Goal: Task Accomplishment & Management: Manage account settings

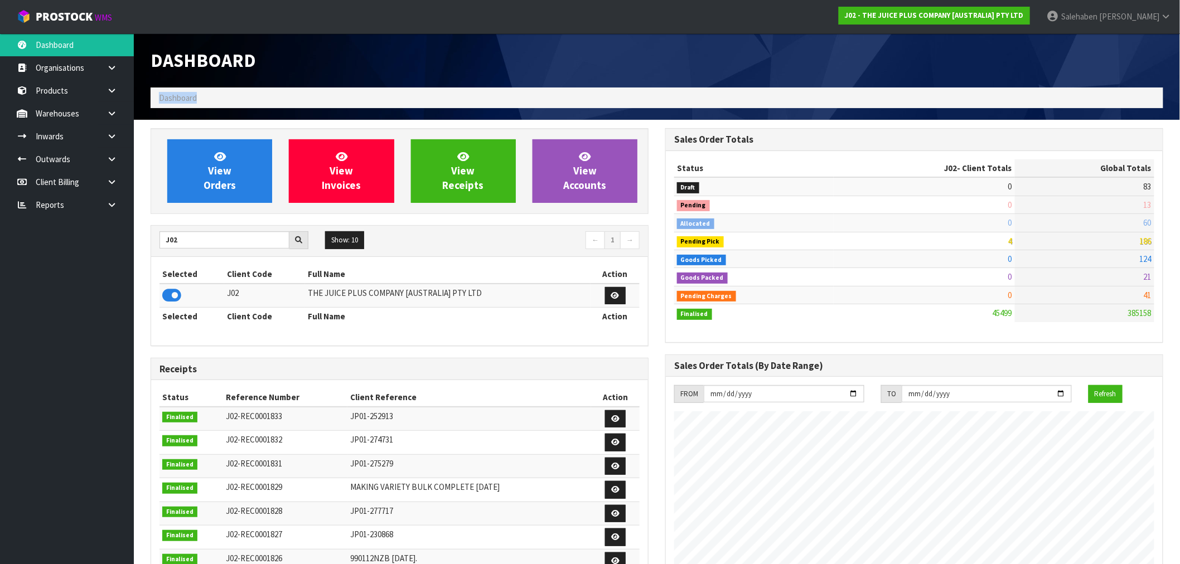
scroll to position [845, 515]
drag, startPoint x: 190, startPoint y: 238, endPoint x: 108, endPoint y: 247, distance: 81.9
click at [108, 247] on body "Toggle navigation ProStock WMS J02 - THE JUICE PLUS COMPANY [AUSTRALIA] PTY LTD…" at bounding box center [590, 282] width 1180 height 564
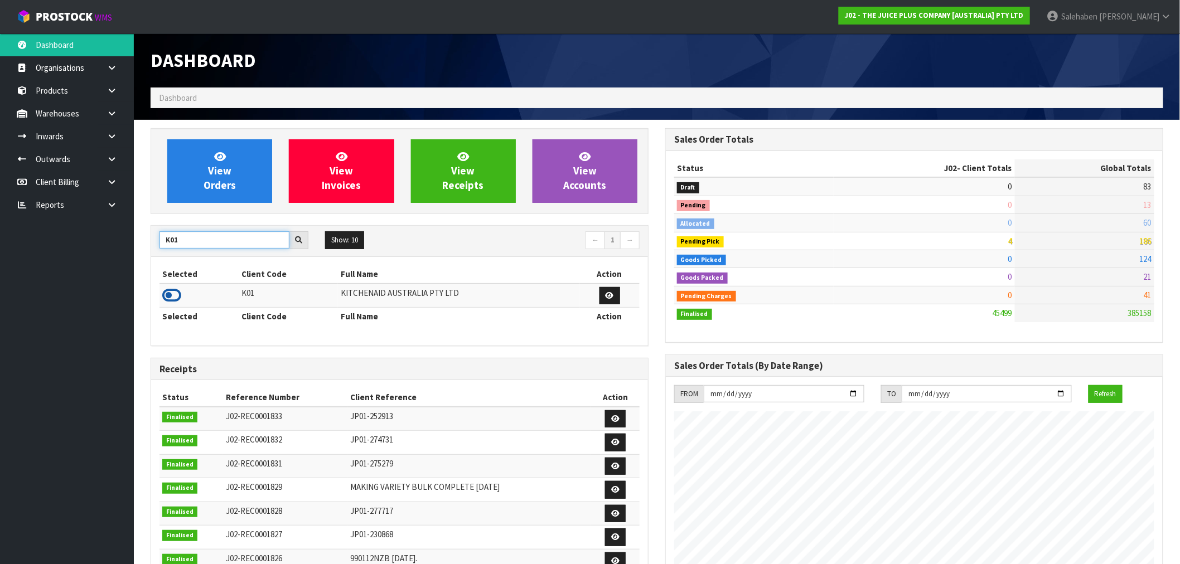
type input "K01"
click at [168, 293] on icon at bounding box center [171, 295] width 19 height 17
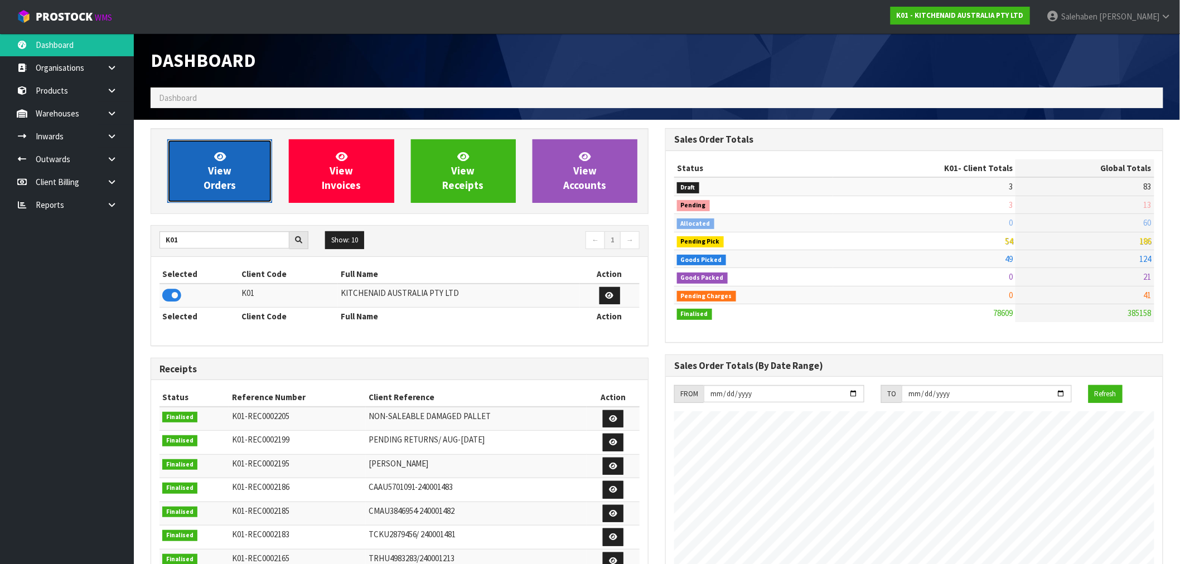
click at [234, 170] on link "View Orders" at bounding box center [219, 171] width 105 height 64
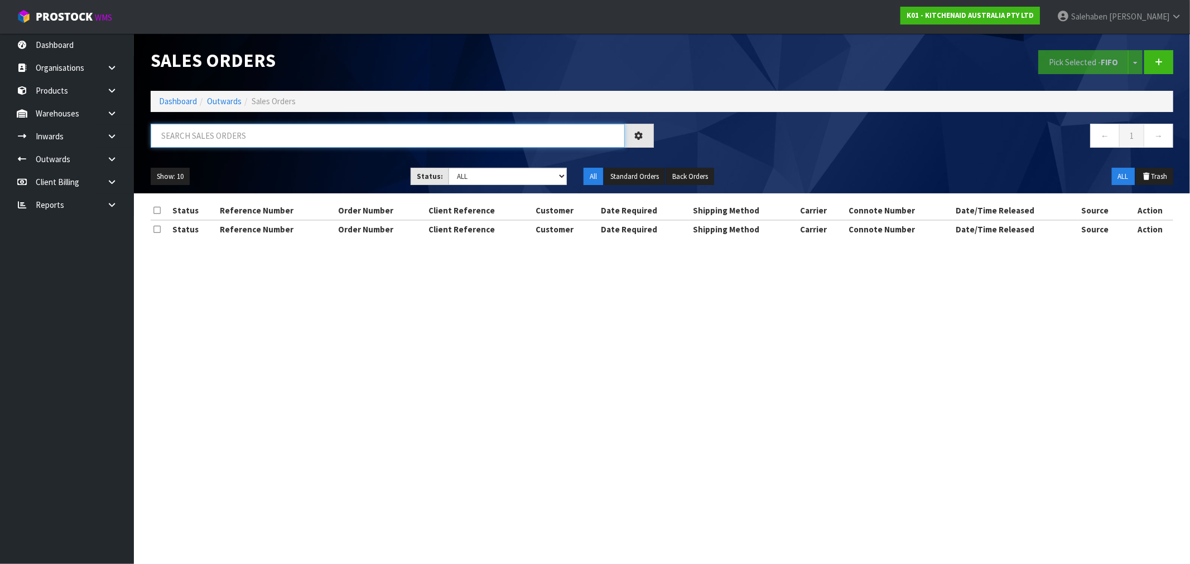
click at [233, 132] on input "text" at bounding box center [388, 136] width 474 height 24
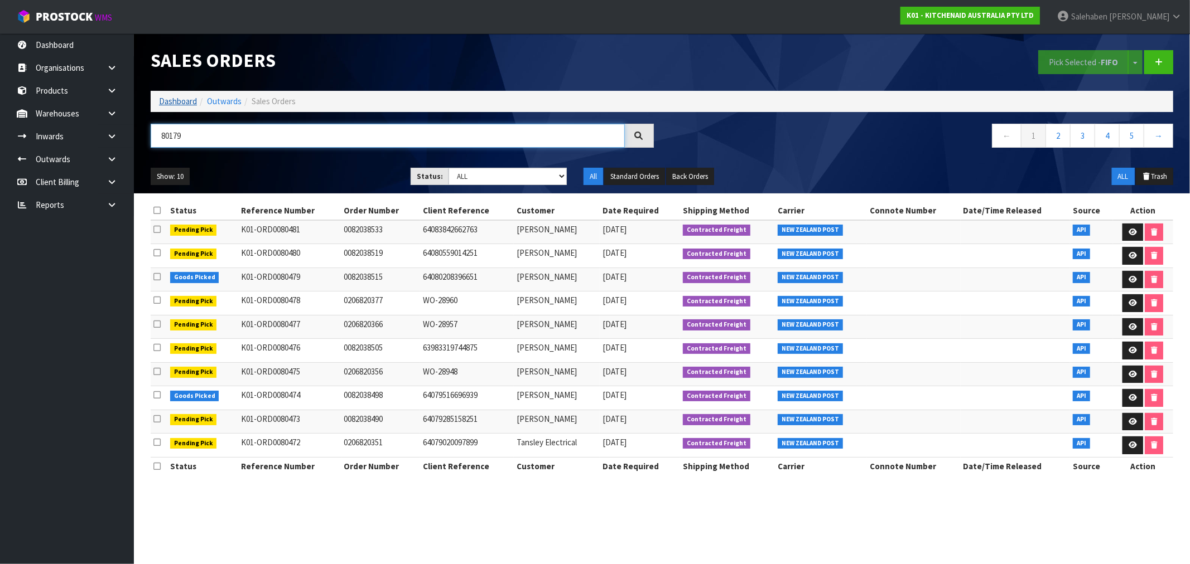
type input "80179"
click at [185, 101] on link "Dashboard" at bounding box center [178, 101] width 38 height 11
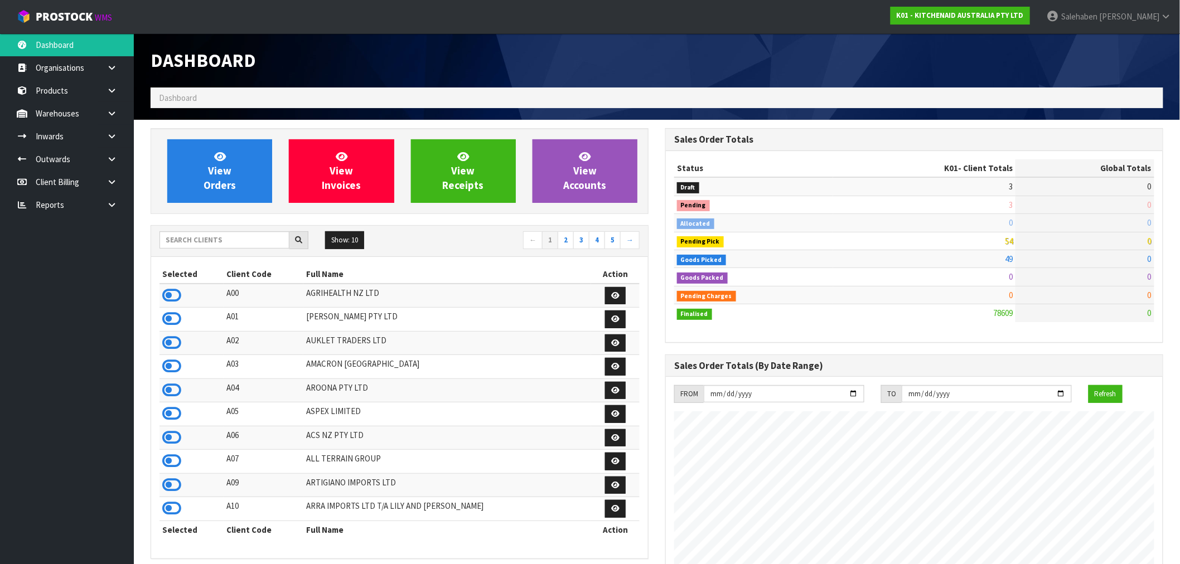
scroll to position [845, 515]
click at [247, 170] on link "View Orders" at bounding box center [219, 171] width 105 height 64
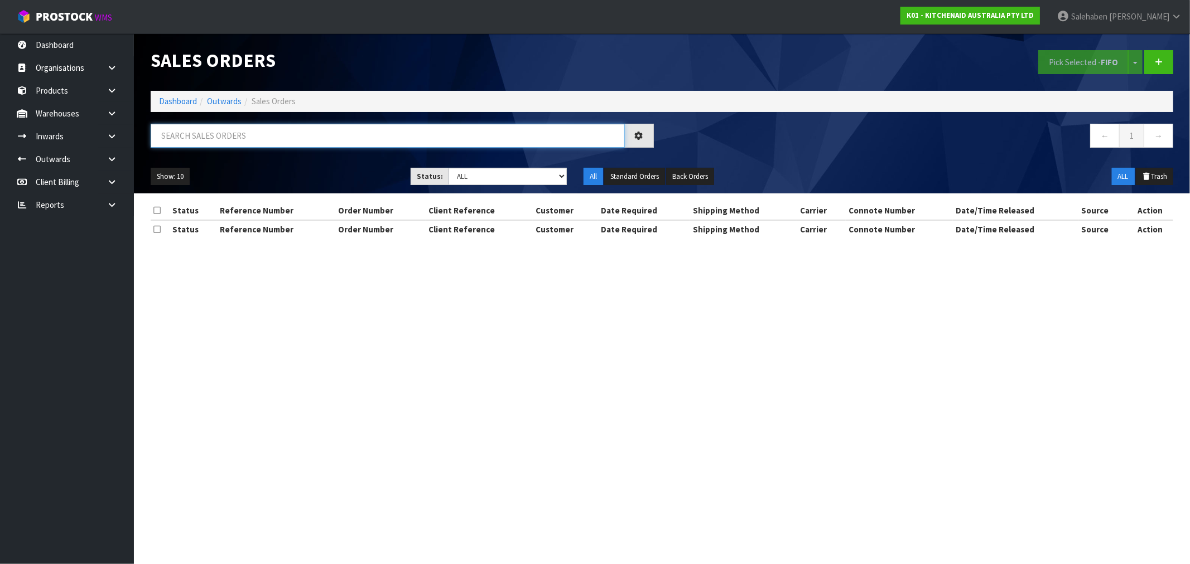
click at [286, 138] on input "text" at bounding box center [388, 136] width 474 height 24
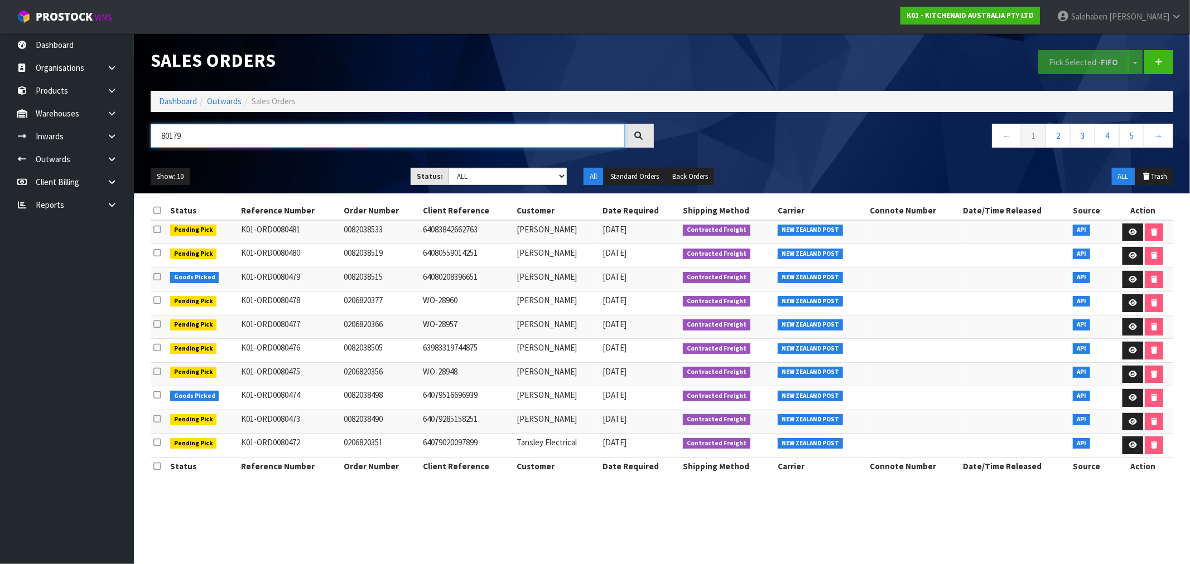
type input "80179"
click at [639, 132] on icon at bounding box center [638, 135] width 9 height 9
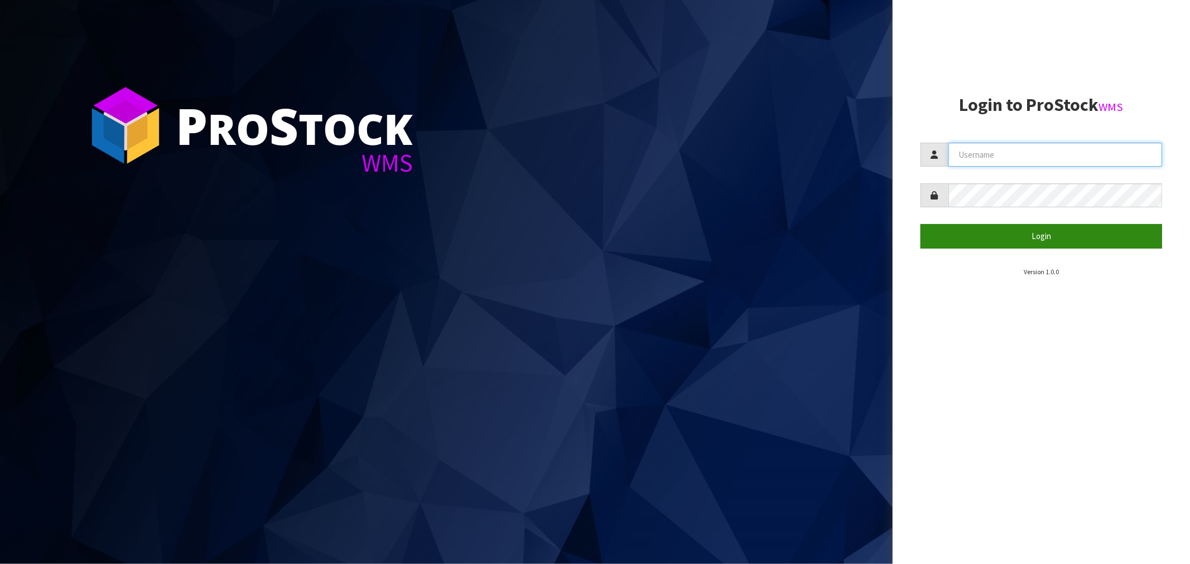
type input "Salehaben@cwl.co.nz"
click at [1039, 236] on button "Login" at bounding box center [1041, 236] width 242 height 24
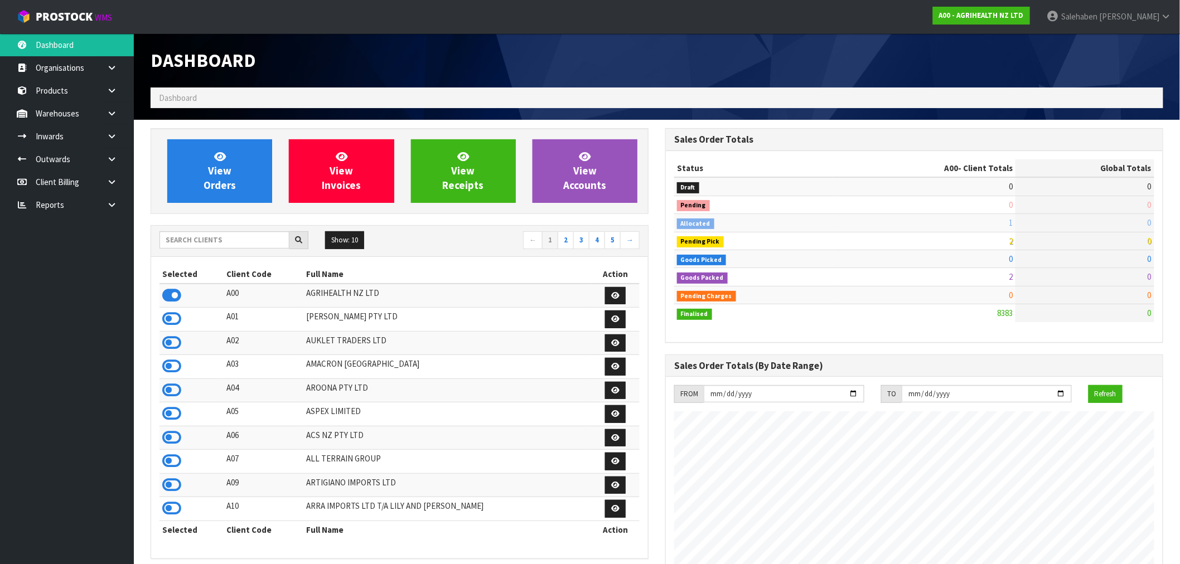
scroll to position [845, 515]
click at [192, 242] on input "text" at bounding box center [225, 239] width 130 height 17
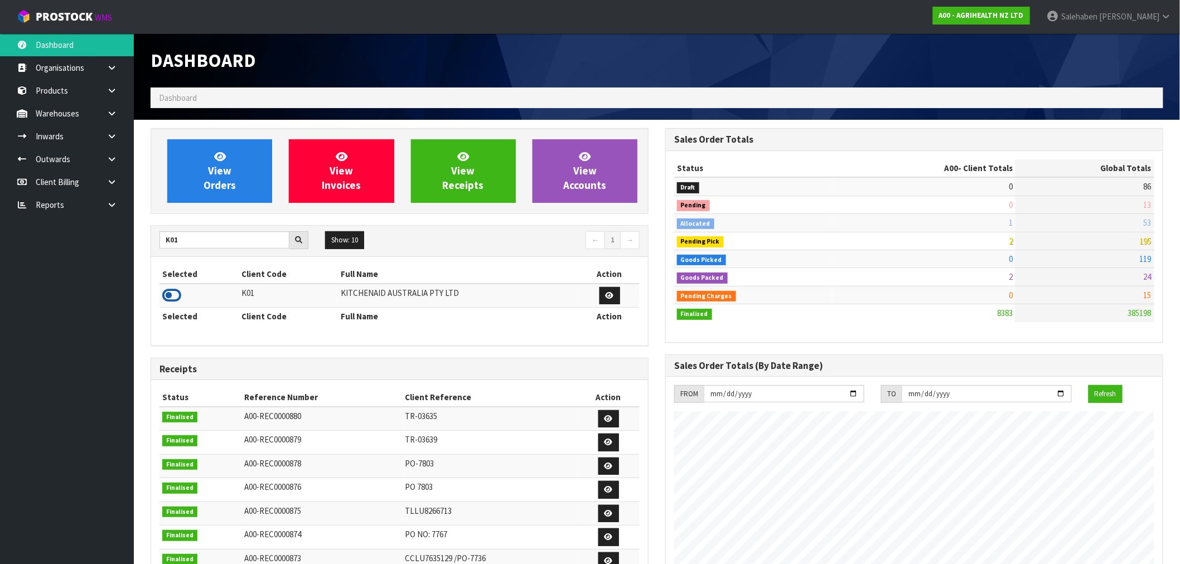
click at [173, 297] on icon at bounding box center [171, 295] width 19 height 17
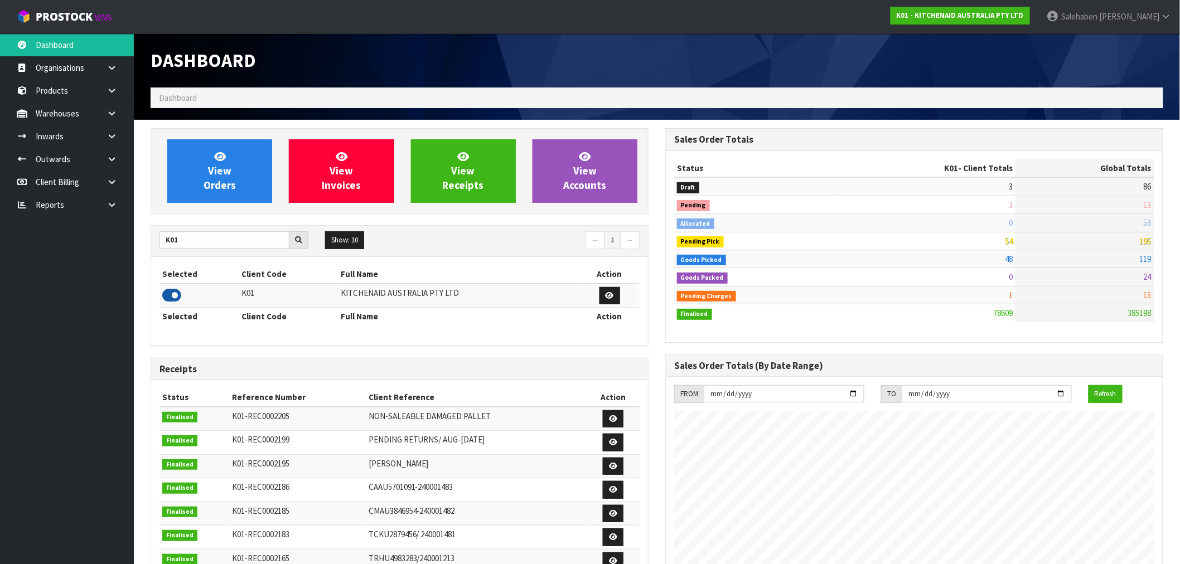
click at [178, 293] on icon at bounding box center [171, 295] width 19 height 17
drag, startPoint x: 204, startPoint y: 240, endPoint x: 147, endPoint y: 243, distance: 56.9
click at [147, 243] on div "View Orders View Invoices View Receipts View Accounts K01 Show: 10 5 10 25 50 ←…" at bounding box center [399, 454] width 515 height 653
type input "S08"
click at [171, 296] on icon at bounding box center [171, 295] width 19 height 17
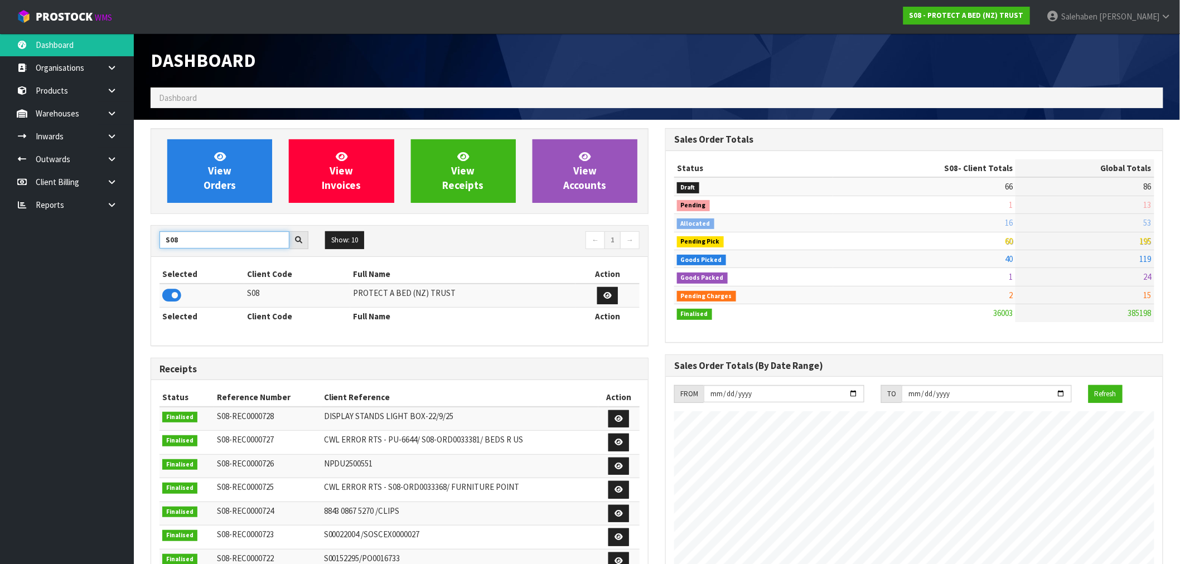
drag, startPoint x: 181, startPoint y: 236, endPoint x: 159, endPoint y: 244, distance: 23.6
click at [161, 243] on input "S08" at bounding box center [225, 239] width 130 height 17
click at [172, 301] on icon at bounding box center [171, 295] width 19 height 17
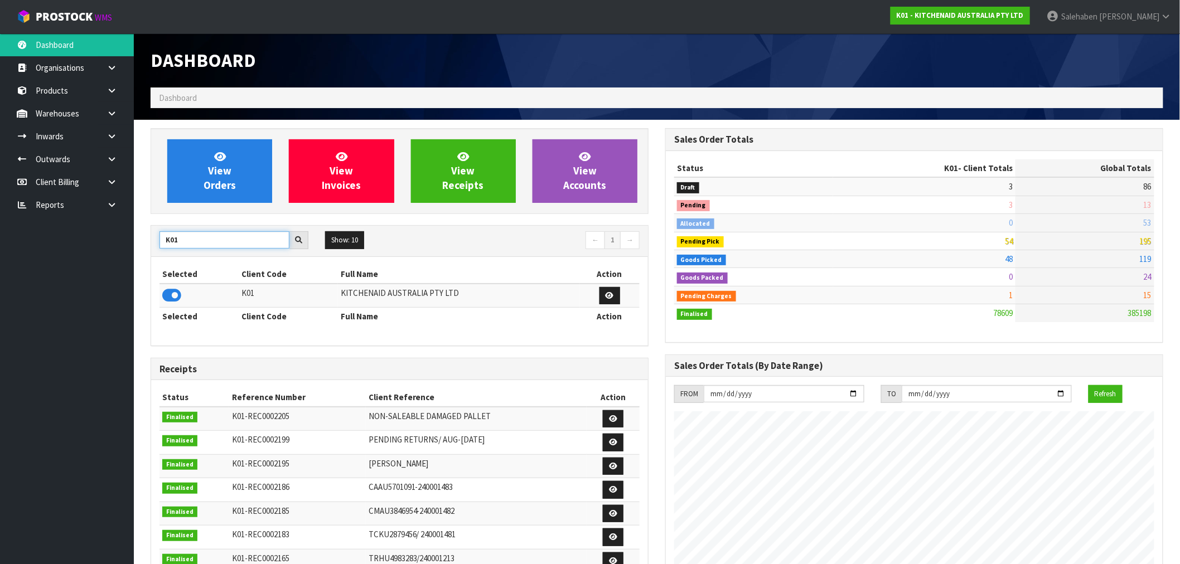
drag, startPoint x: 187, startPoint y: 235, endPoint x: 139, endPoint y: 257, distance: 51.9
click at [139, 257] on section "View Orders View Invoices View Receipts View Accounts K01 Show: 10 5 10 25 50 ←…" at bounding box center [657, 551] width 1046 height 862
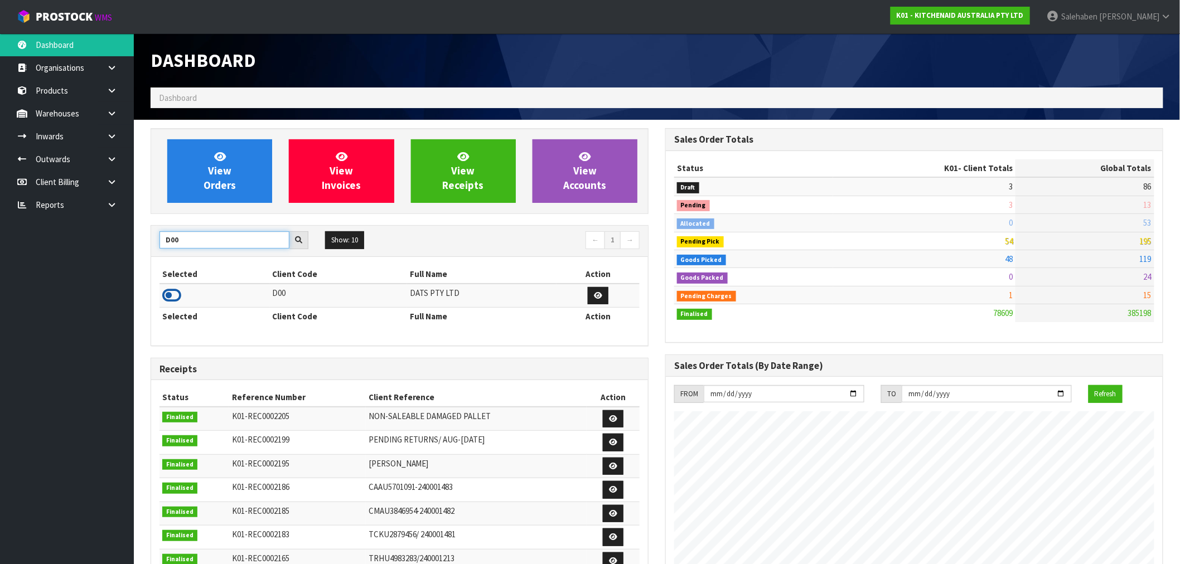
type input "D00"
click at [170, 297] on icon at bounding box center [171, 295] width 19 height 17
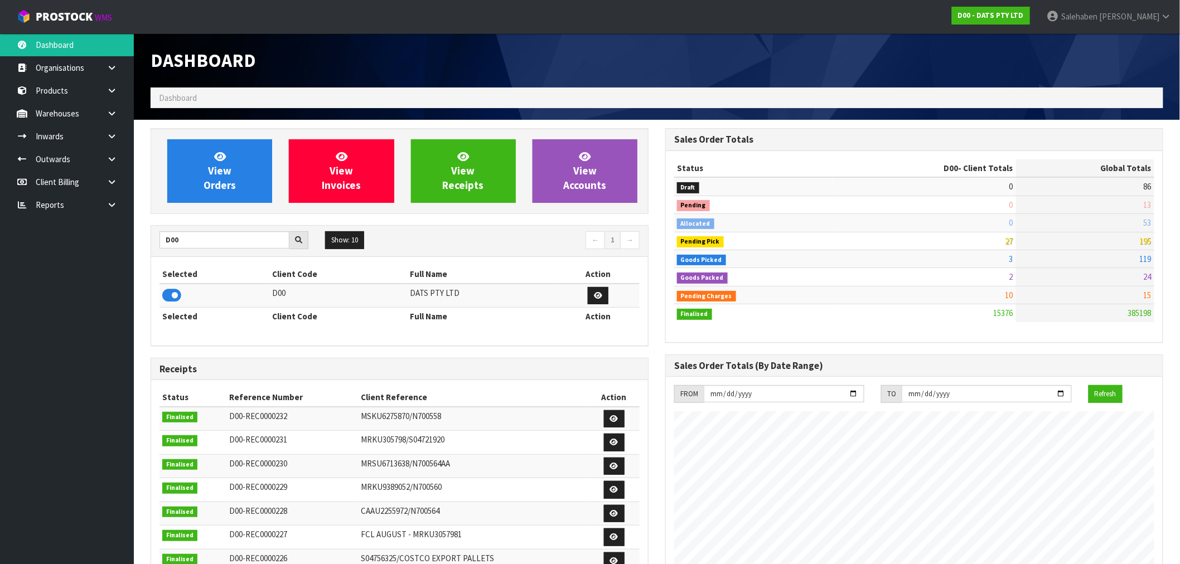
click at [310, 62] on h1 "Dashboard" at bounding box center [400, 60] width 498 height 21
drag, startPoint x: 192, startPoint y: 243, endPoint x: 147, endPoint y: 247, distance: 45.3
click at [147, 247] on div "View Orders View Invoices View Receipts View Accounts D00 Show: 10 5 10 25 50 ←…" at bounding box center [399, 452] width 515 height 648
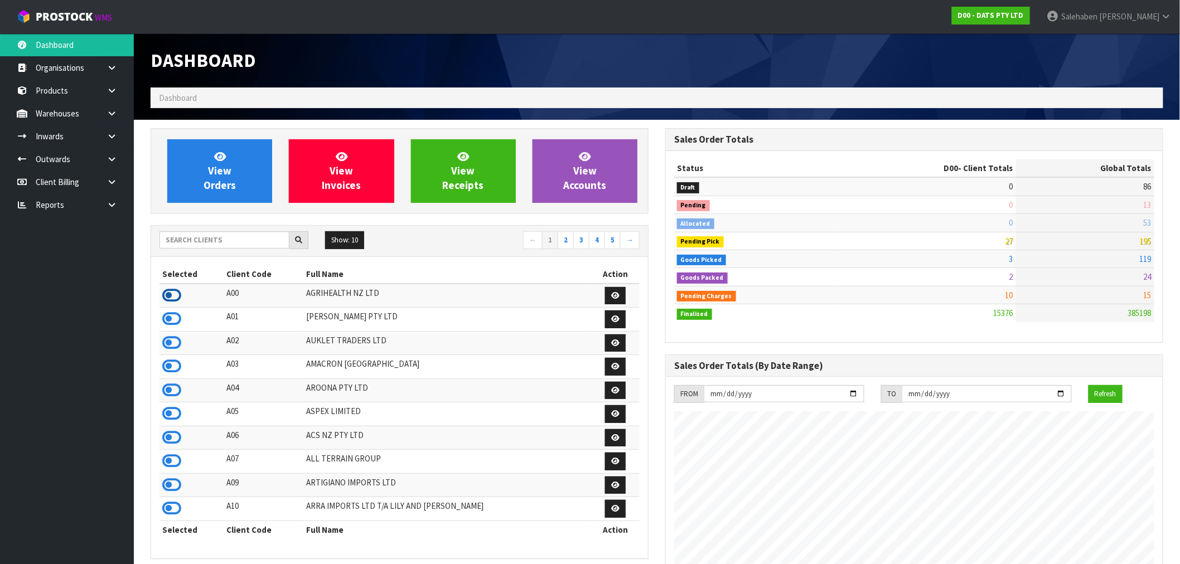
click at [170, 298] on icon at bounding box center [171, 295] width 19 height 17
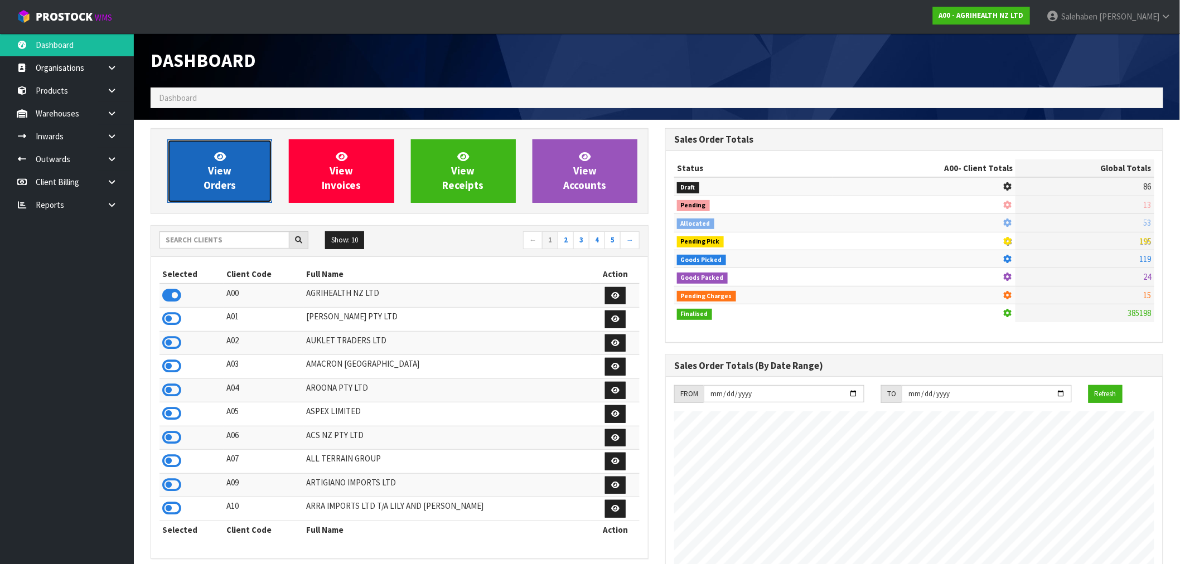
click at [238, 176] on link "View Orders" at bounding box center [219, 171] width 105 height 64
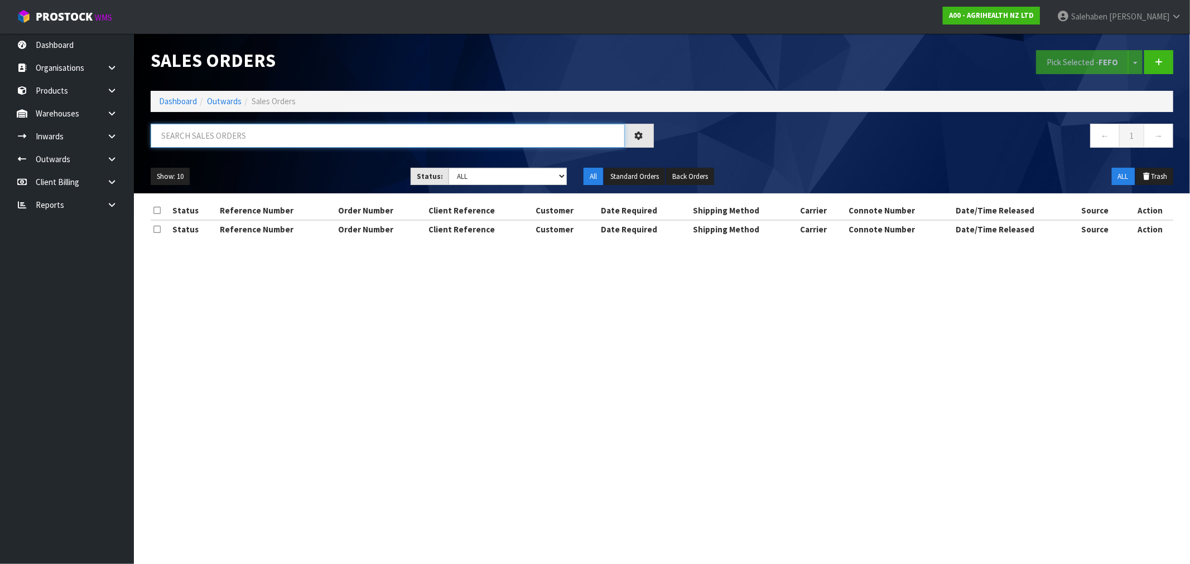
drag, startPoint x: 219, startPoint y: 125, endPoint x: 214, endPoint y: 137, distance: 13.1
click at [215, 135] on input "text" at bounding box center [388, 136] width 474 height 24
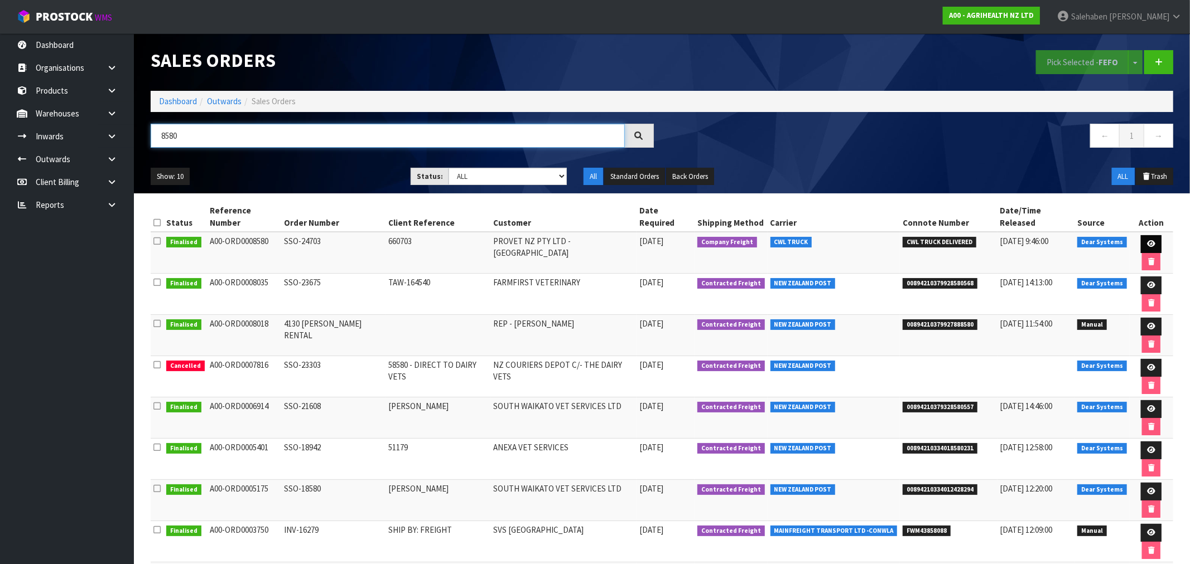
type input "8580"
click at [1147, 240] on icon at bounding box center [1151, 243] width 8 height 7
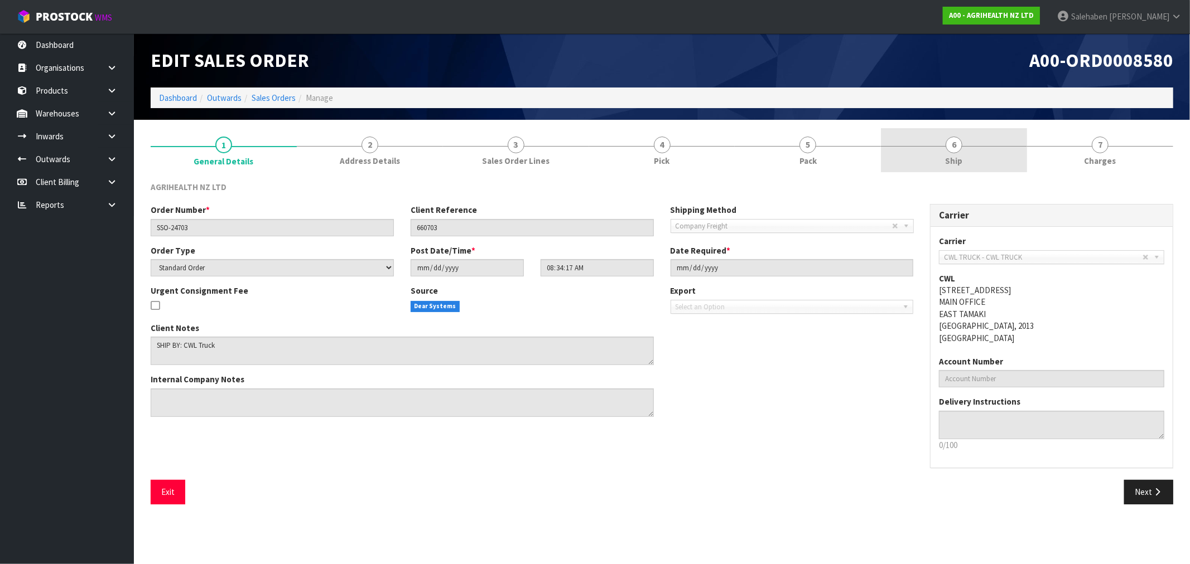
drag, startPoint x: 946, startPoint y: 146, endPoint x: 950, endPoint y: 152, distance: 7.6
click at [947, 148] on span "6" at bounding box center [953, 145] width 17 height 17
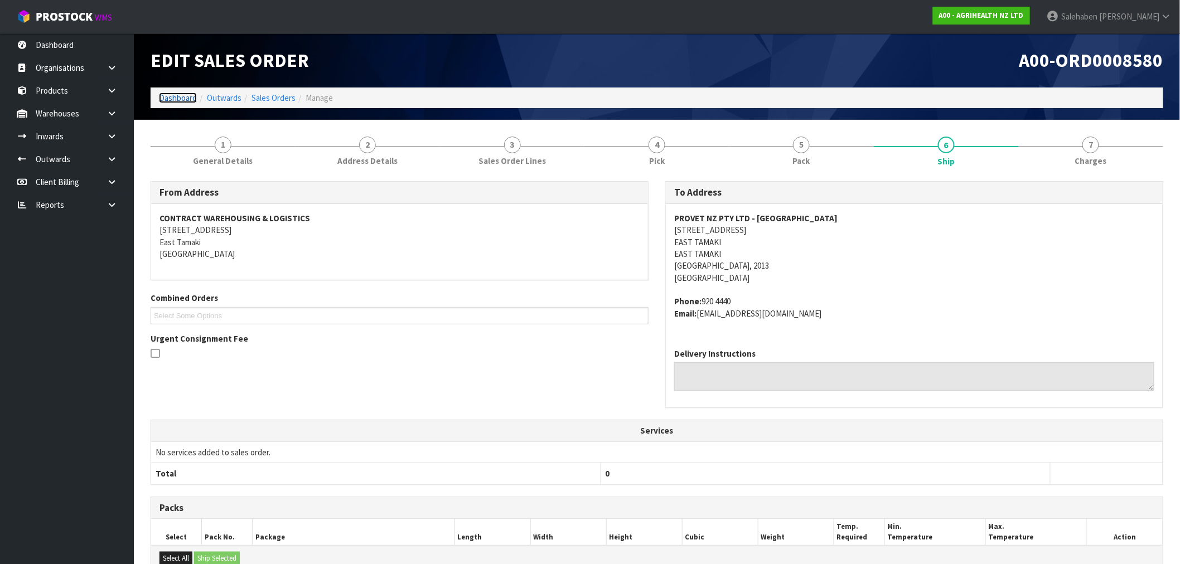
click at [177, 99] on link "Dashboard" at bounding box center [178, 98] width 38 height 11
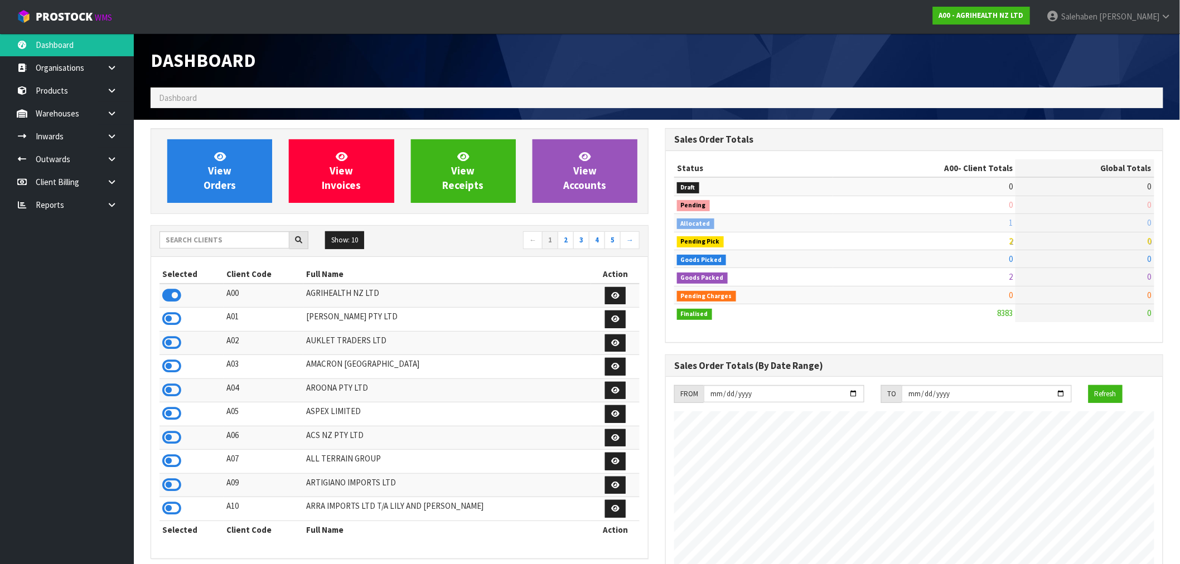
scroll to position [845, 515]
click at [247, 238] on input "text" at bounding box center [225, 239] width 130 height 17
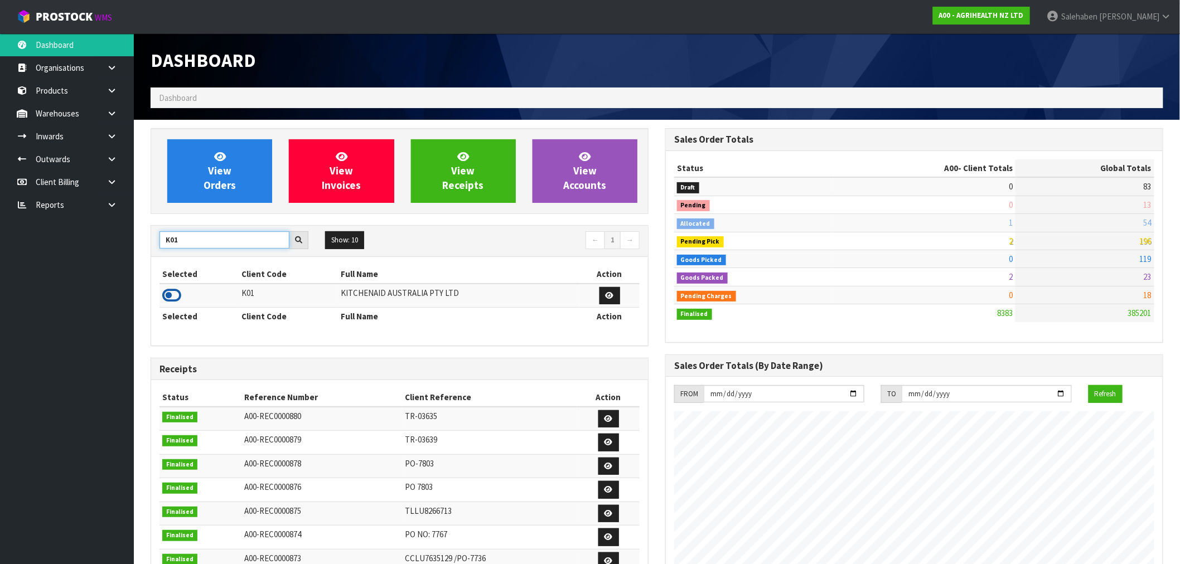
type input "K01"
click at [174, 300] on icon at bounding box center [171, 295] width 19 height 17
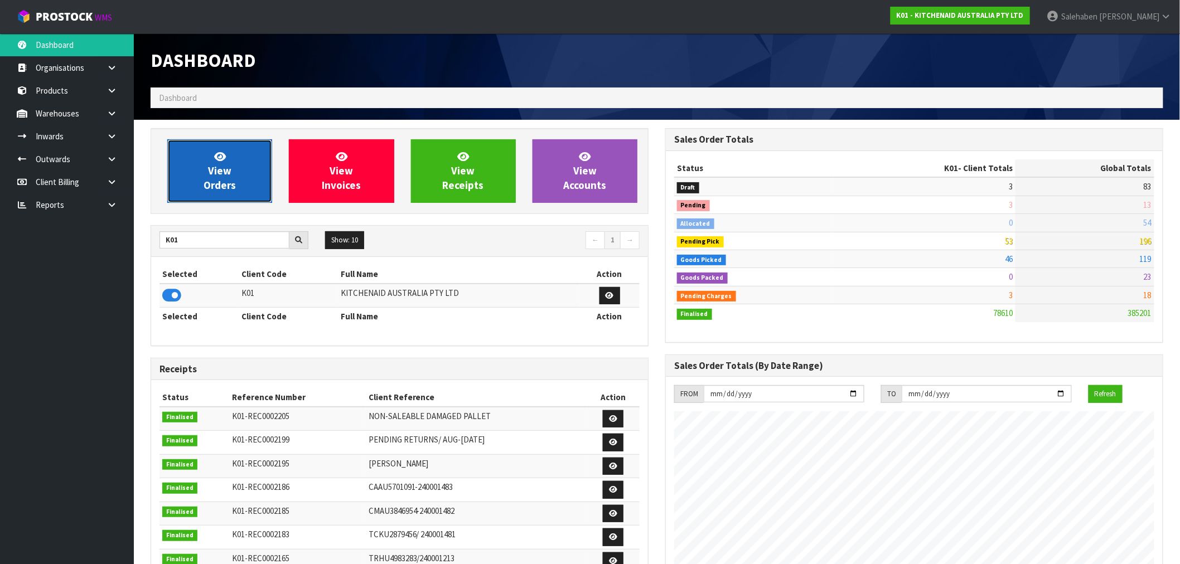
click at [199, 173] on link "View Orders" at bounding box center [219, 171] width 105 height 64
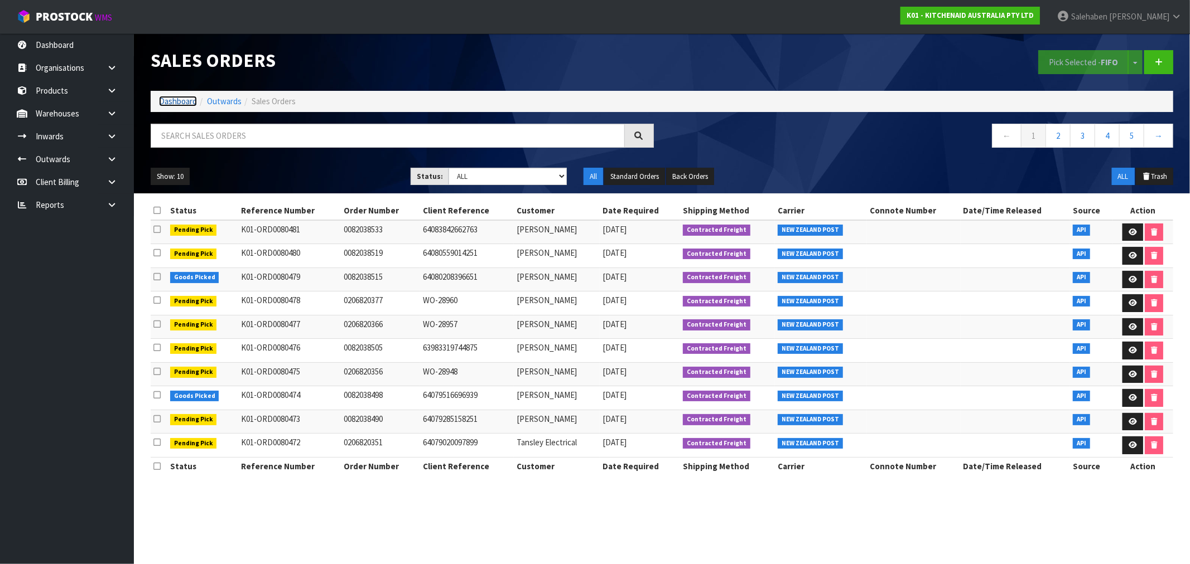
click at [176, 102] on link "Dashboard" at bounding box center [178, 101] width 38 height 11
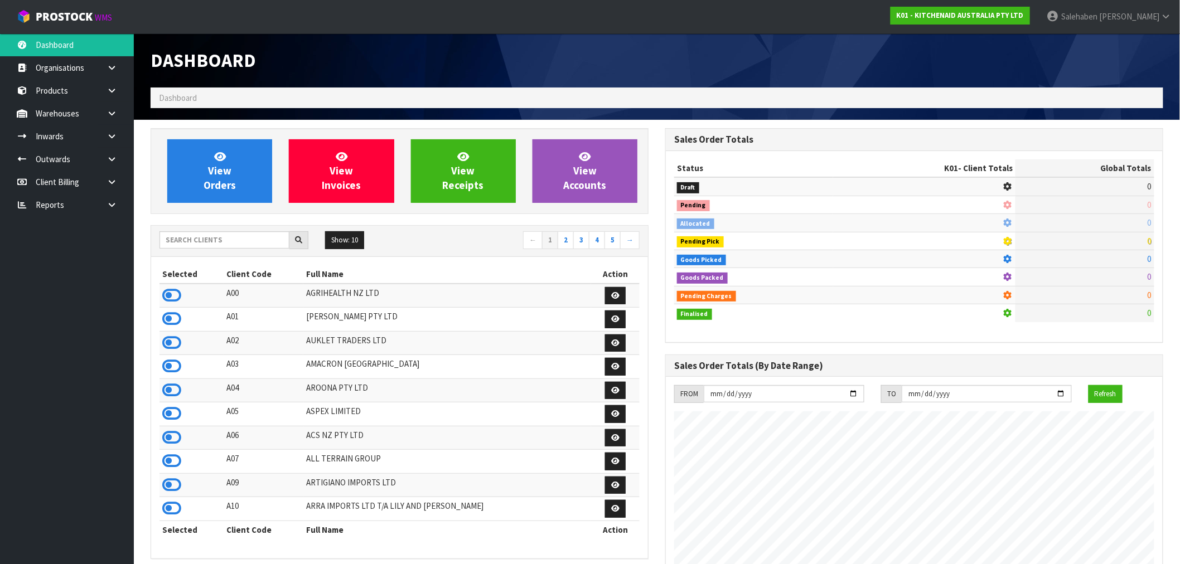
scroll to position [696, 515]
click at [199, 247] on input "text" at bounding box center [225, 239] width 130 height 17
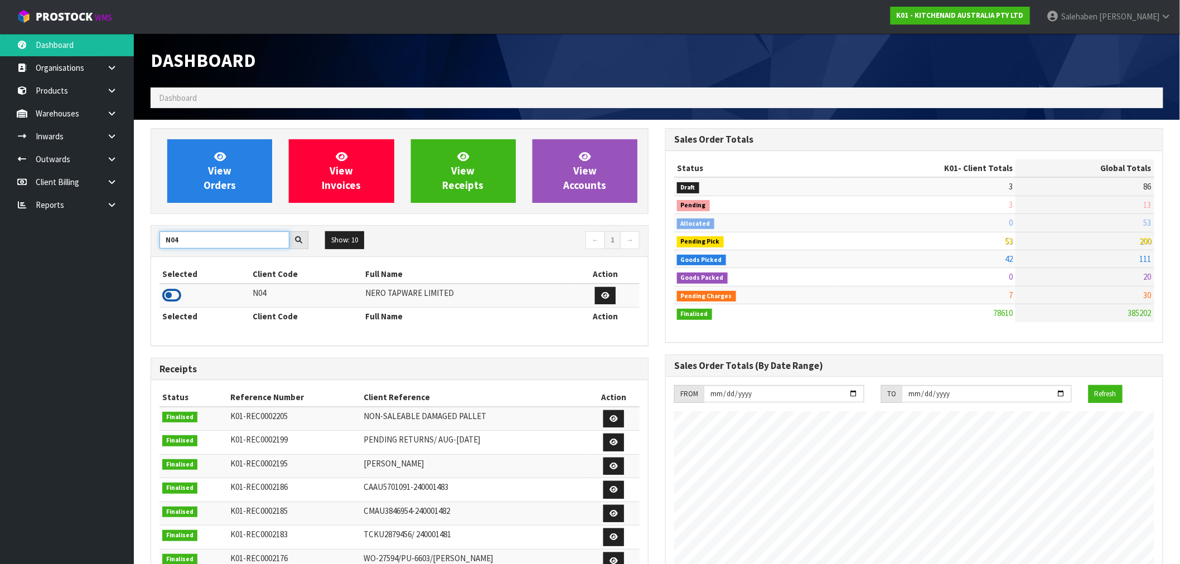
type input "N04"
click at [172, 294] on icon at bounding box center [171, 295] width 19 height 17
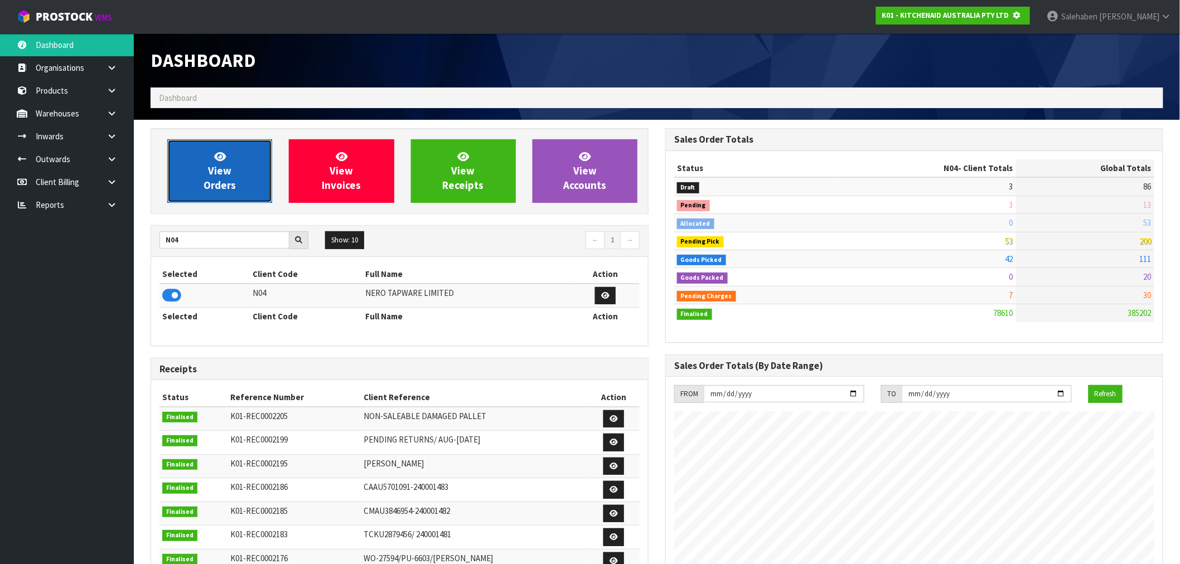
scroll to position [557080, 557260]
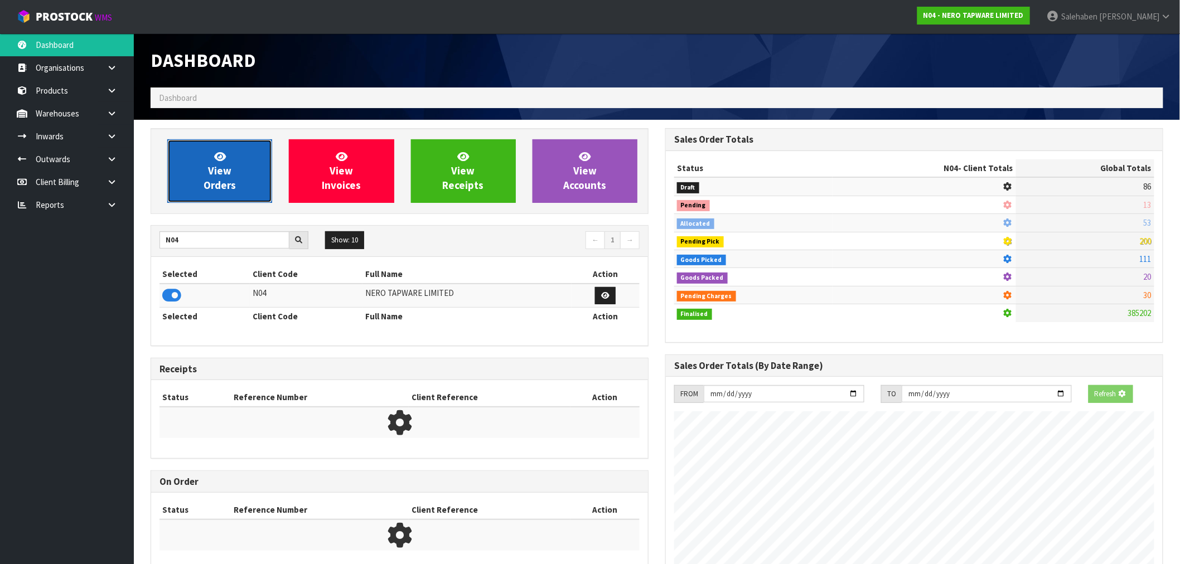
click at [242, 165] on link "View Orders" at bounding box center [219, 171] width 105 height 64
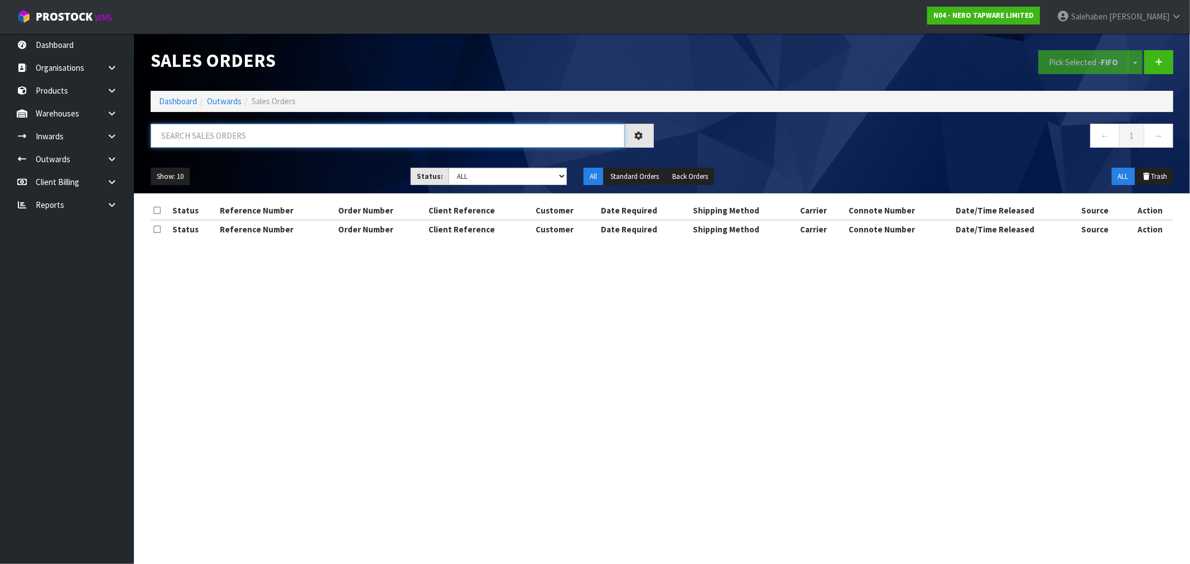
click at [247, 139] on input "text" at bounding box center [388, 136] width 474 height 24
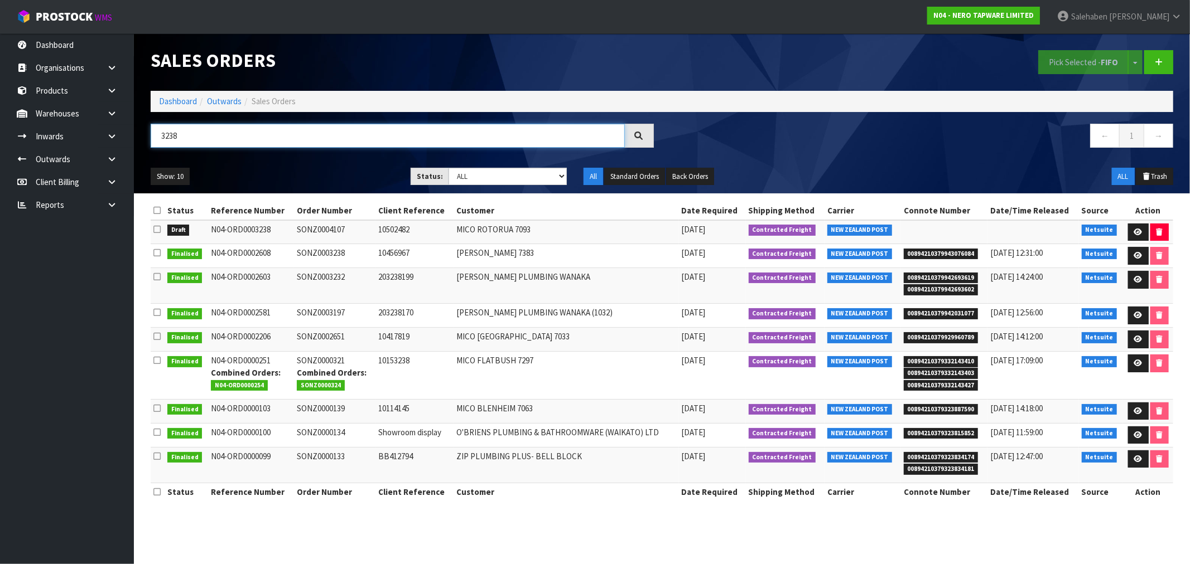
type input "3238"
click at [169, 98] on link "Dashboard" at bounding box center [178, 101] width 38 height 11
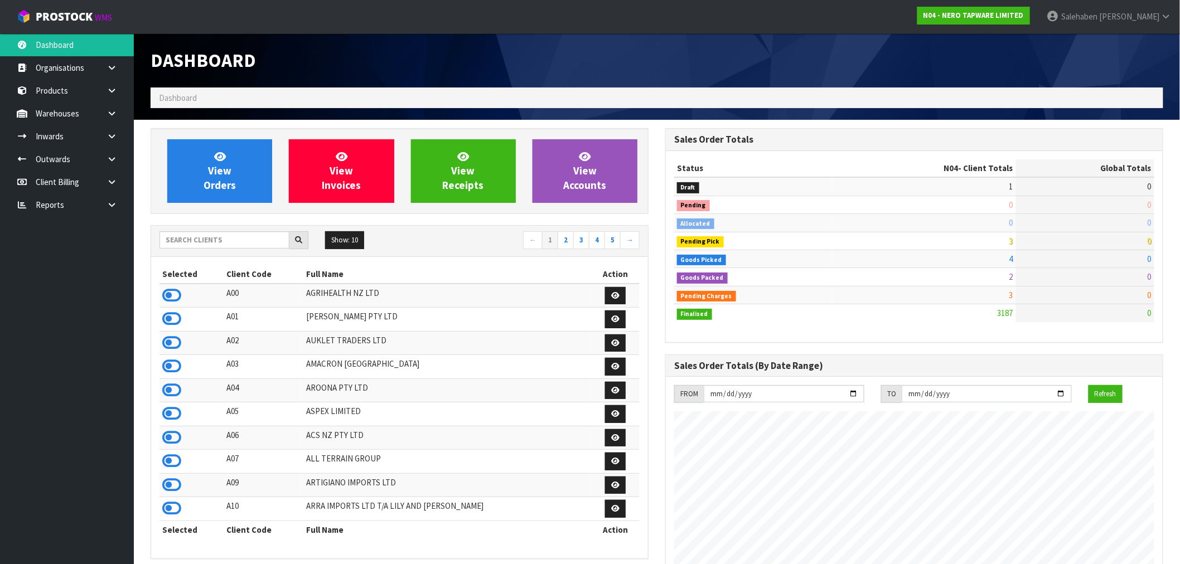
scroll to position [845, 515]
click at [224, 241] on input "text" at bounding box center [225, 239] width 130 height 17
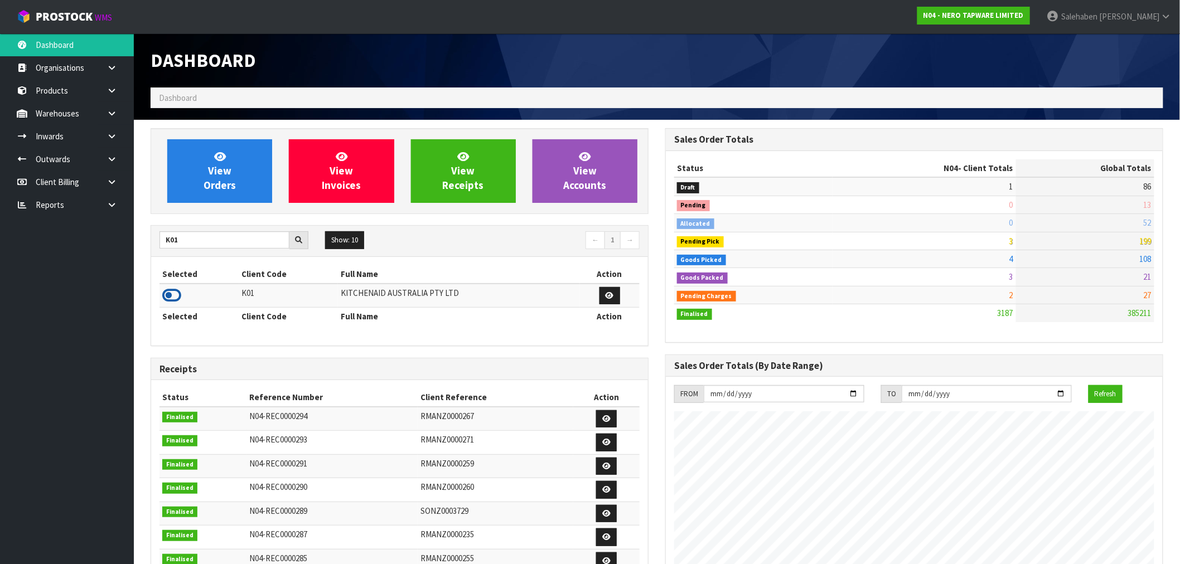
click at [177, 298] on icon at bounding box center [171, 295] width 19 height 17
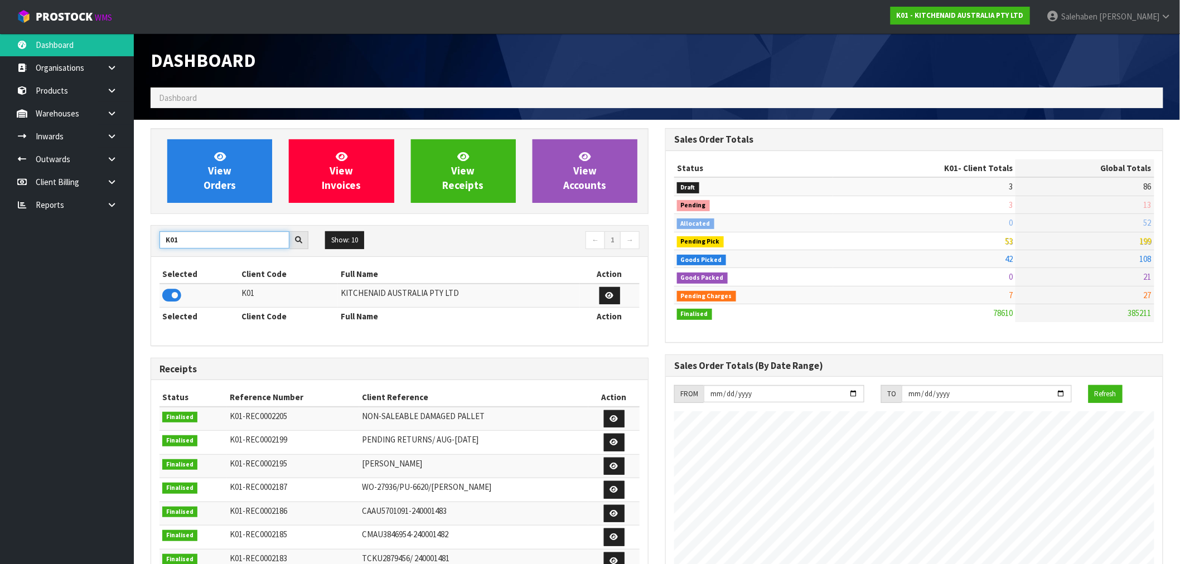
drag, startPoint x: 180, startPoint y: 240, endPoint x: 129, endPoint y: 257, distance: 53.4
click at [130, 255] on body "Toggle navigation ProStock WMS K01 - KITCHENAID AUSTRALIA PTY LTD Salehaben Pat…" at bounding box center [590, 282] width 1180 height 564
type input "S08"
click at [166, 293] on icon at bounding box center [171, 295] width 19 height 17
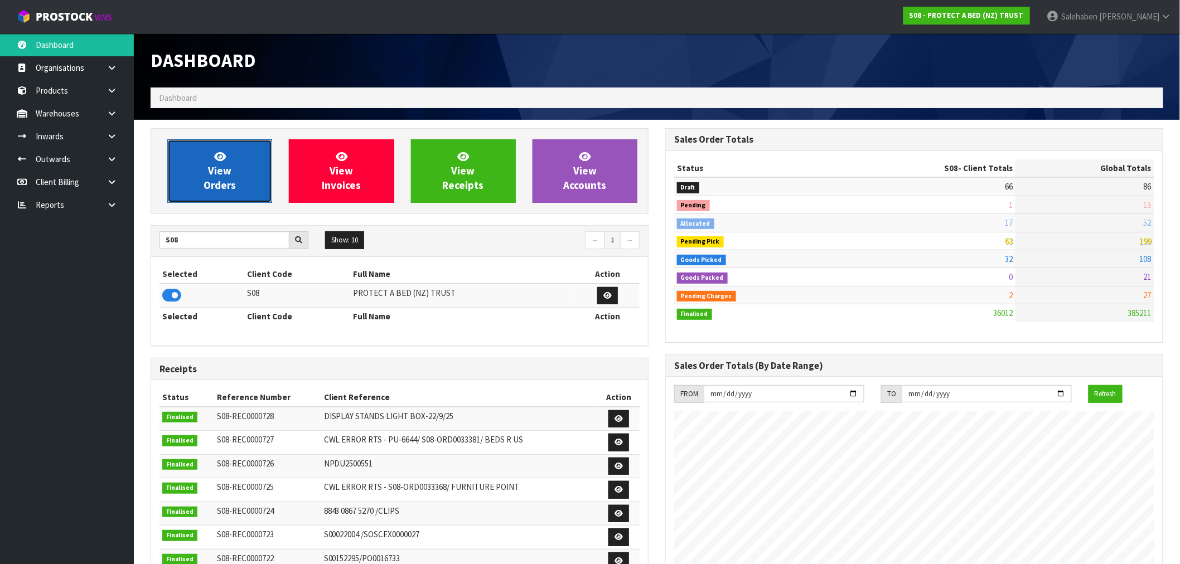
click at [225, 178] on span "View Orders" at bounding box center [220, 171] width 32 height 42
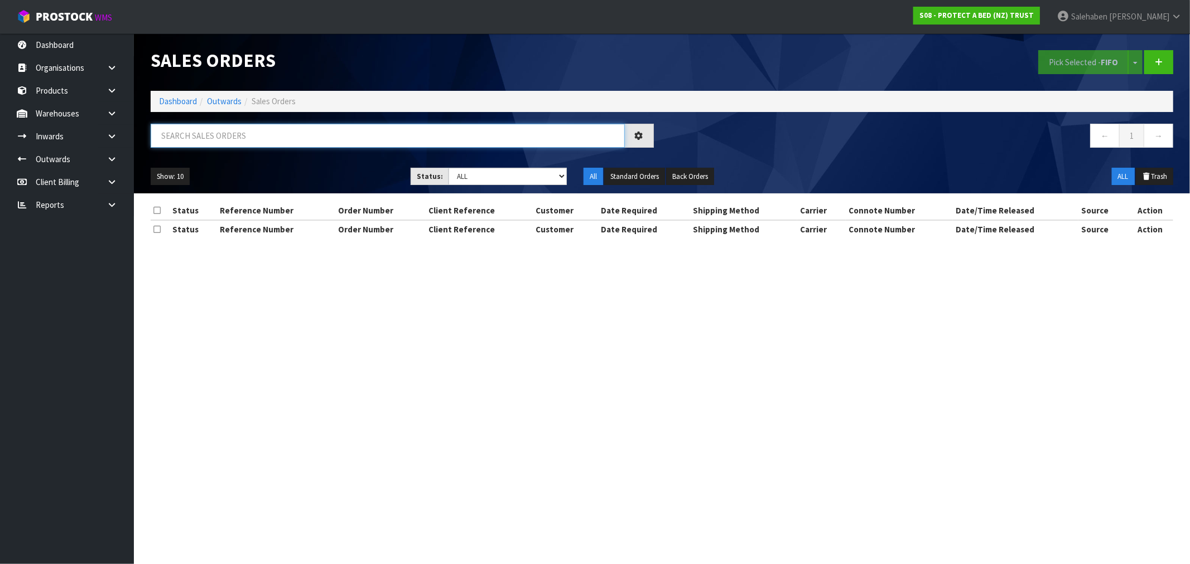
click at [235, 136] on input "text" at bounding box center [388, 136] width 474 height 24
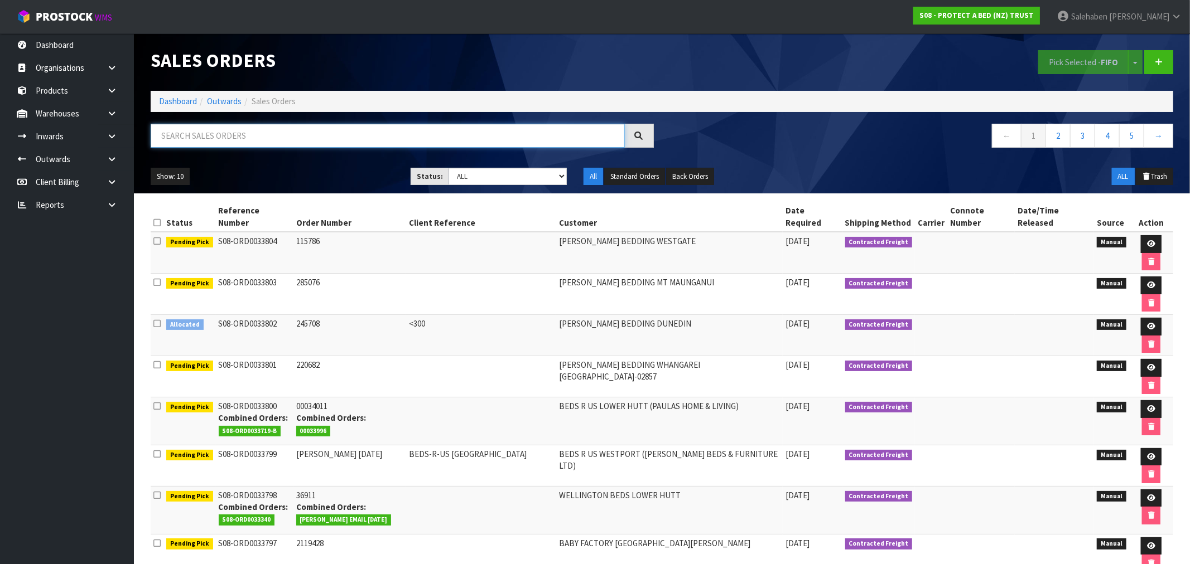
click at [224, 137] on input "text" at bounding box center [388, 136] width 474 height 24
type input "0403"
click at [170, 98] on link "Dashboard" at bounding box center [178, 101] width 38 height 11
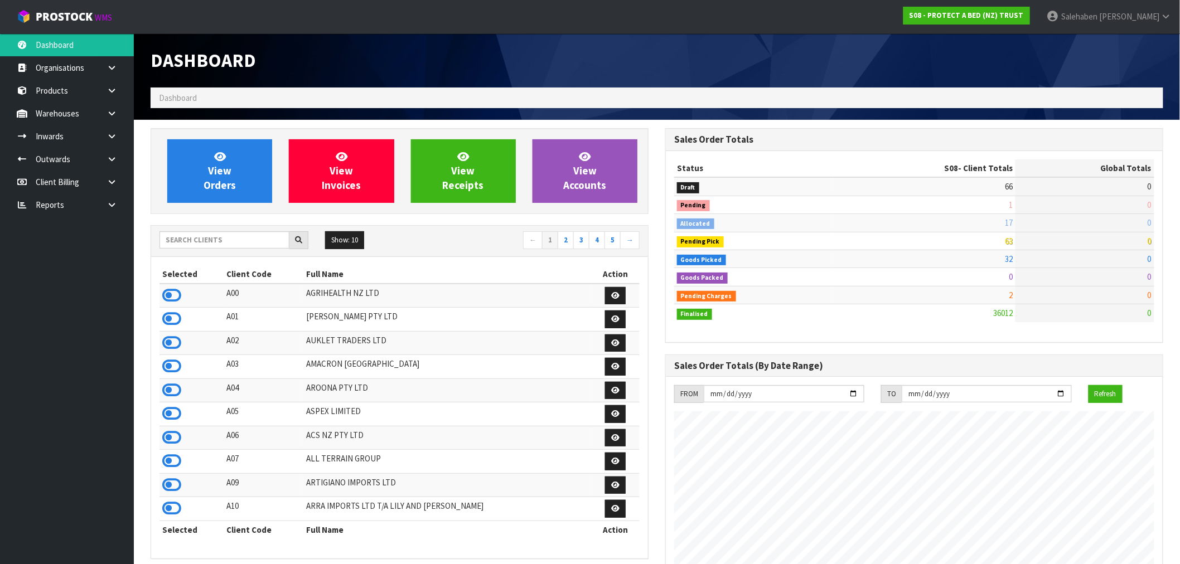
scroll to position [696, 515]
click at [219, 235] on input "text" at bounding box center [225, 239] width 130 height 17
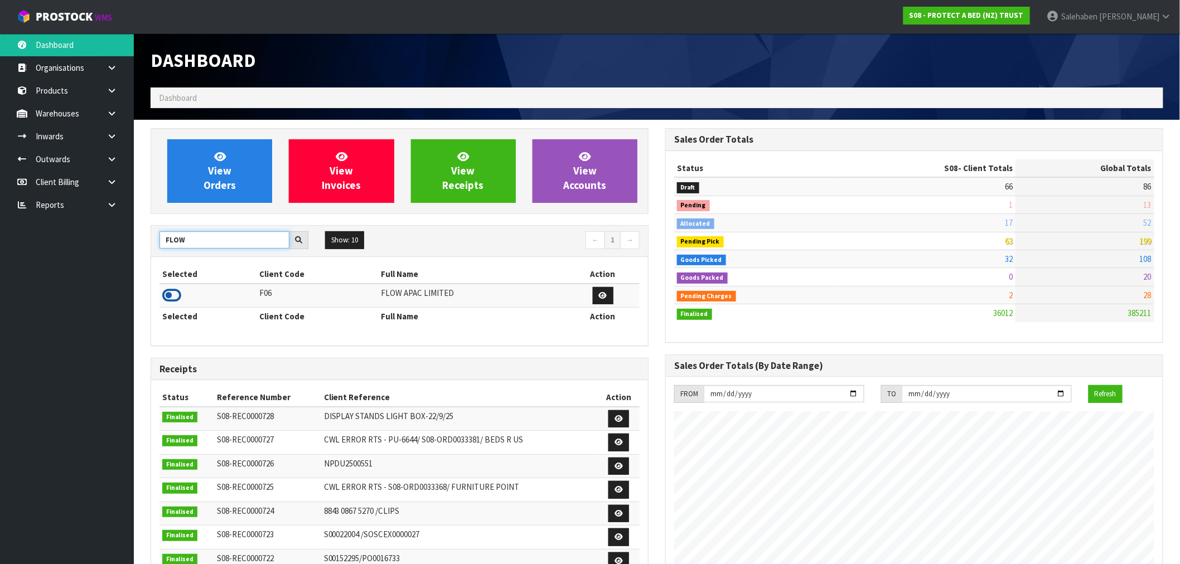
type input "FLOW"
click at [163, 297] on icon at bounding box center [171, 295] width 19 height 17
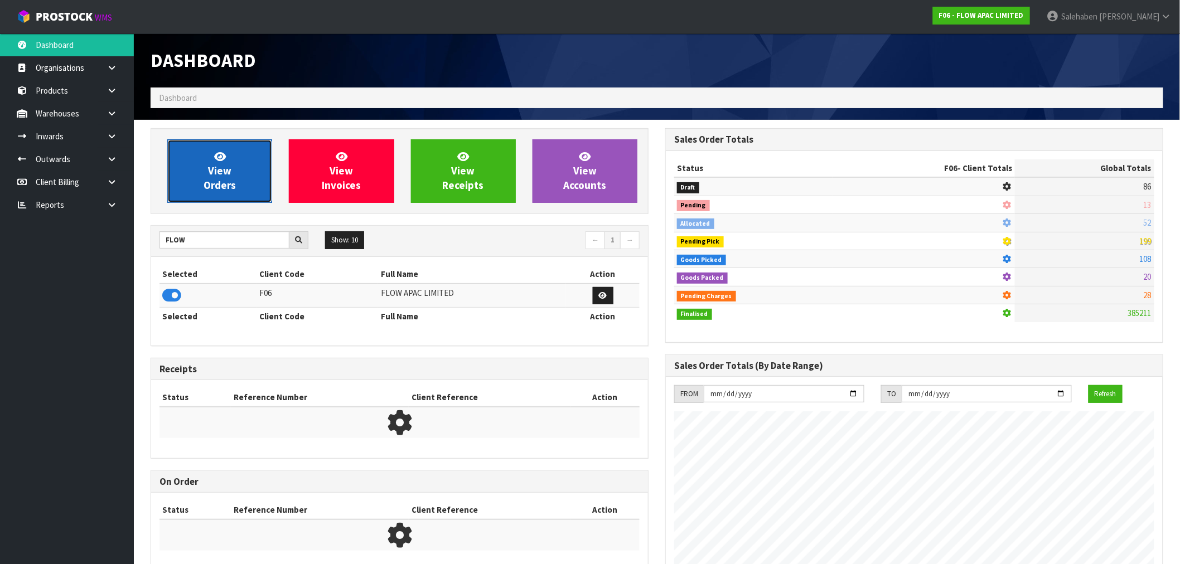
click at [213, 166] on span "View Orders" at bounding box center [220, 171] width 32 height 42
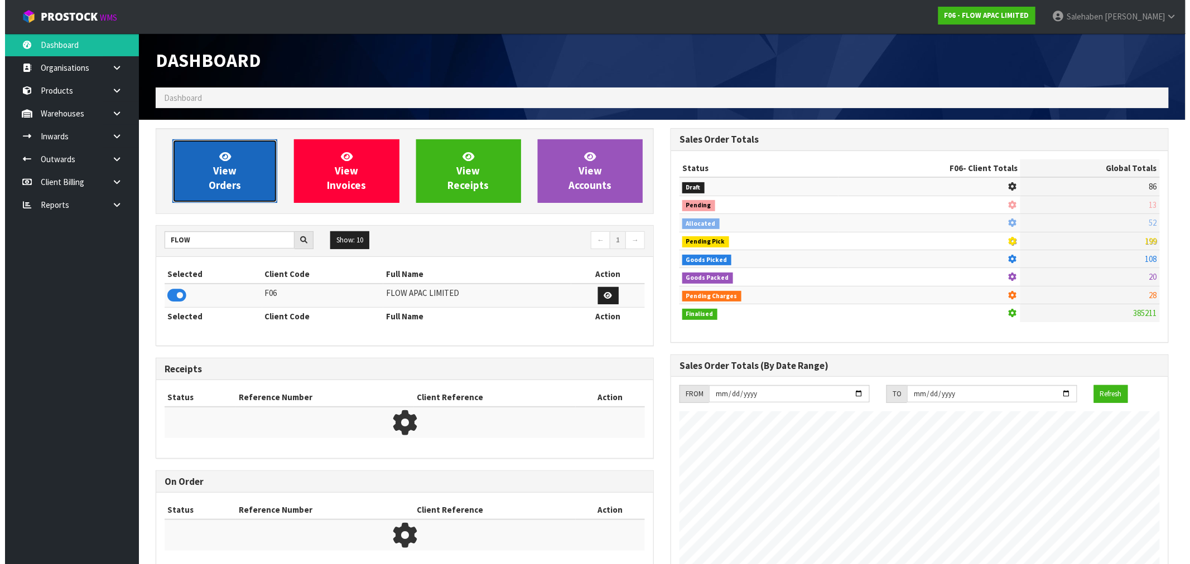
scroll to position [845, 515]
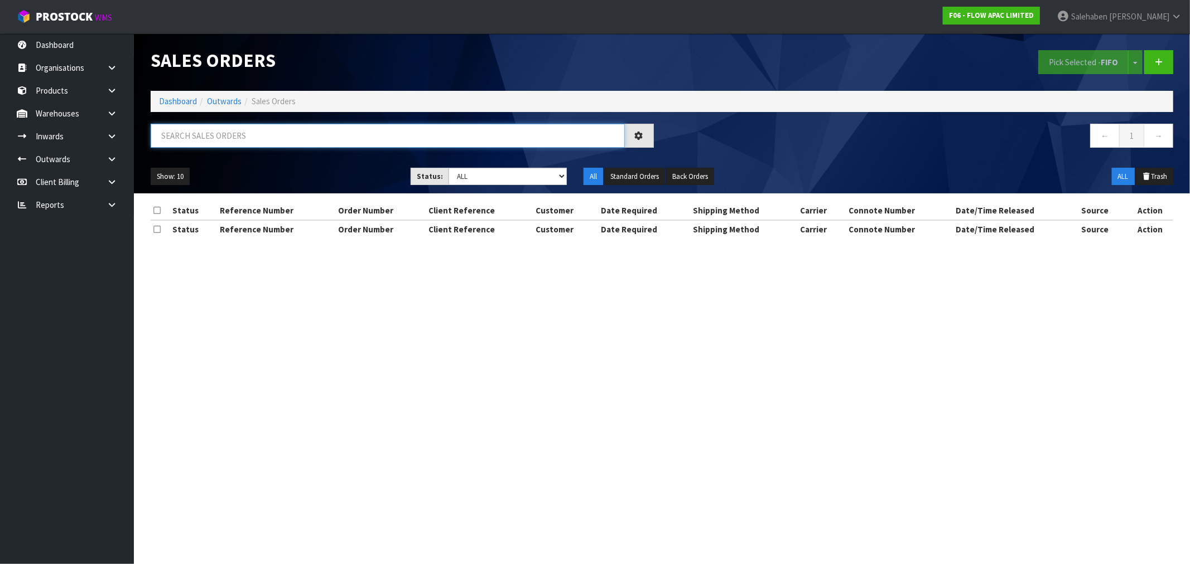
click at [207, 141] on input "text" at bounding box center [388, 136] width 474 height 24
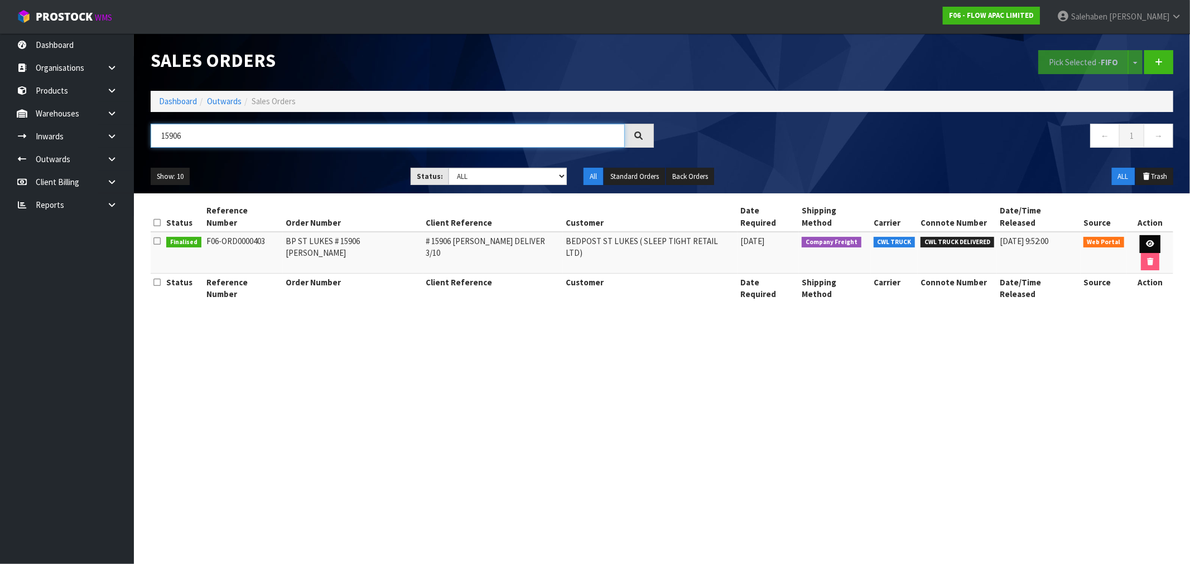
type input "15906"
click at [1146, 240] on icon at bounding box center [1150, 243] width 8 height 7
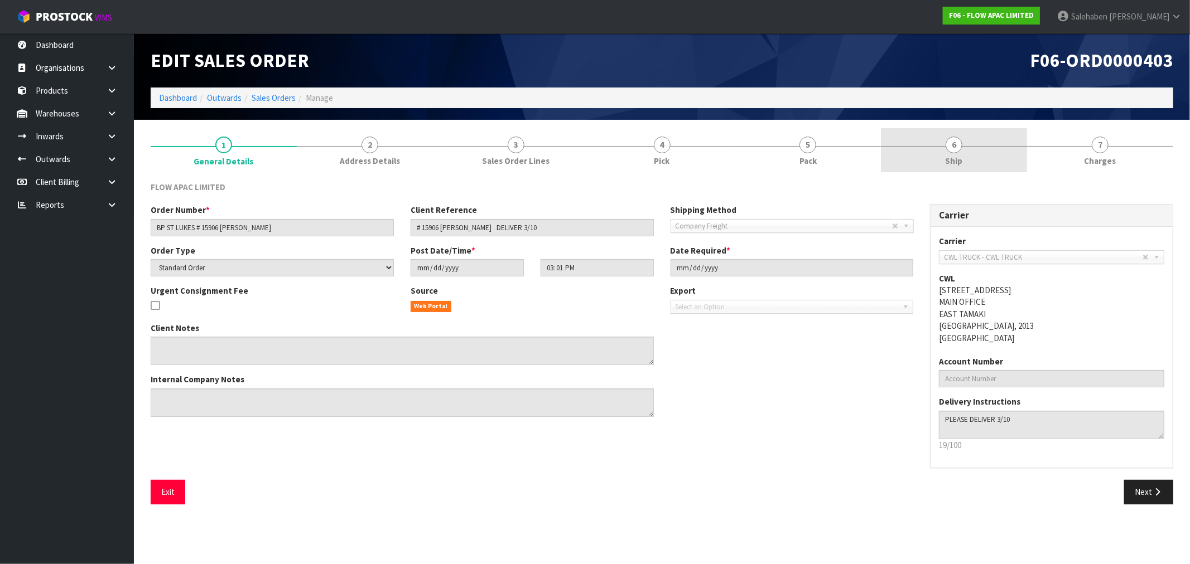
click at [955, 157] on span "Ship" at bounding box center [953, 161] width 17 height 12
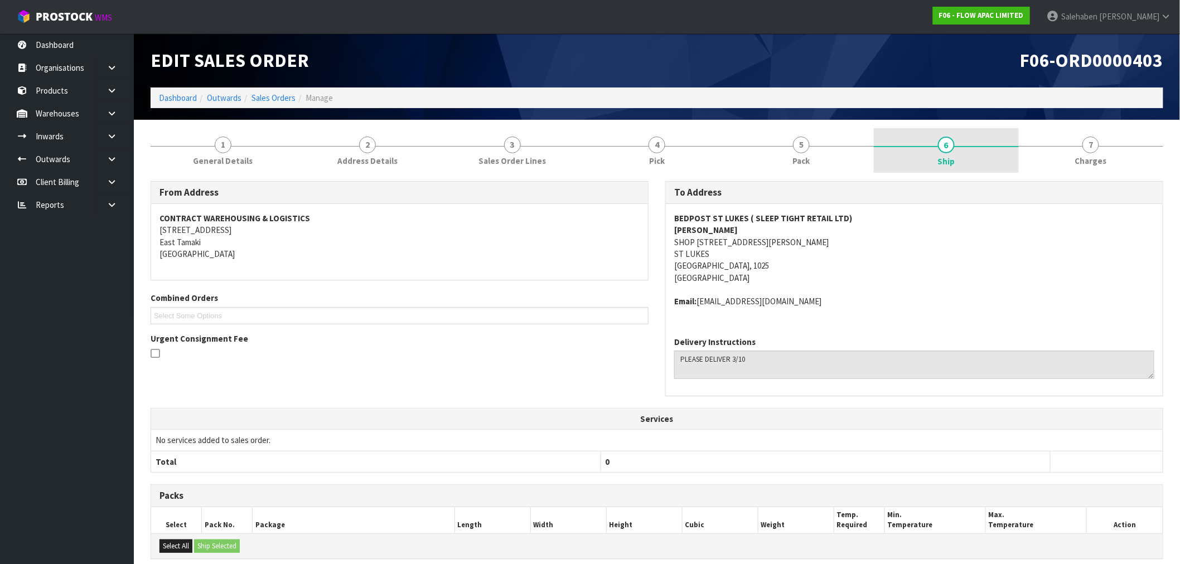
click at [956, 145] on link "6 Ship" at bounding box center [946, 150] width 144 height 45
drag, startPoint x: 855, startPoint y: 221, endPoint x: 827, endPoint y: 223, distance: 28.5
click at [827, 223] on address "BEDPOST ST LUKES ( SLEEP TIGHT RETAIL LTD) KUSHAL SINGH SHOP 7/1 WAGENER PLACE …" at bounding box center [914, 249] width 480 height 72
drag, startPoint x: 774, startPoint y: 244, endPoint x: 701, endPoint y: 242, distance: 72.5
click at [701, 242] on address "BEDPOST ST LUKES ( SLEEP TIGHT RETAIL LTD) KUSHAL SINGH SHOP 7/1 WAGENER PLACE …" at bounding box center [914, 249] width 480 height 72
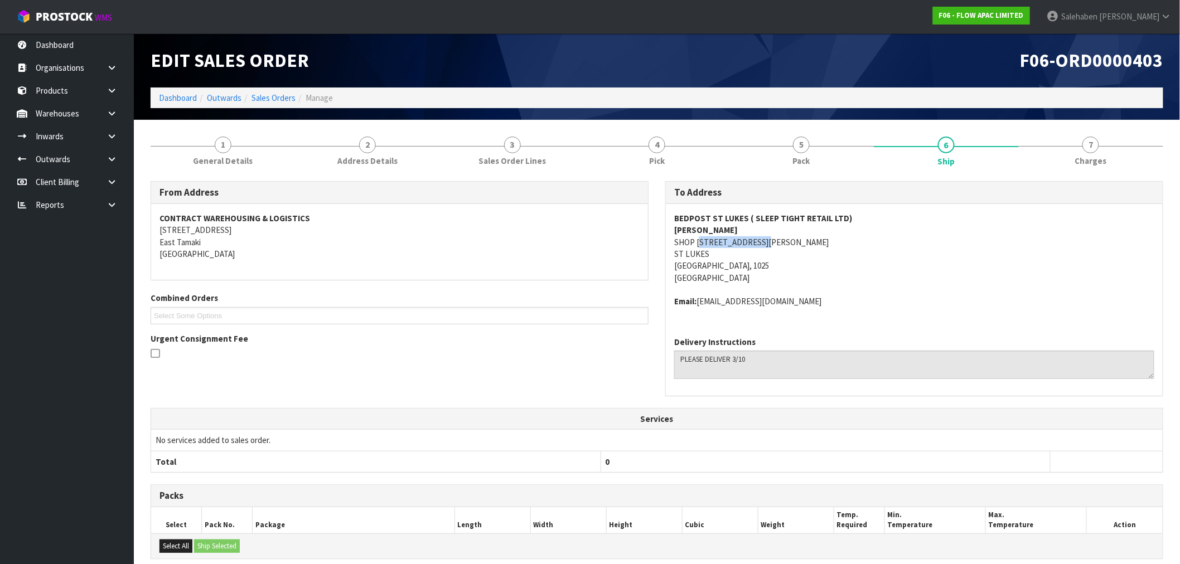
copy address "/1 WAGENER PLACE"
click at [794, 144] on span "5" at bounding box center [801, 145] width 17 height 17
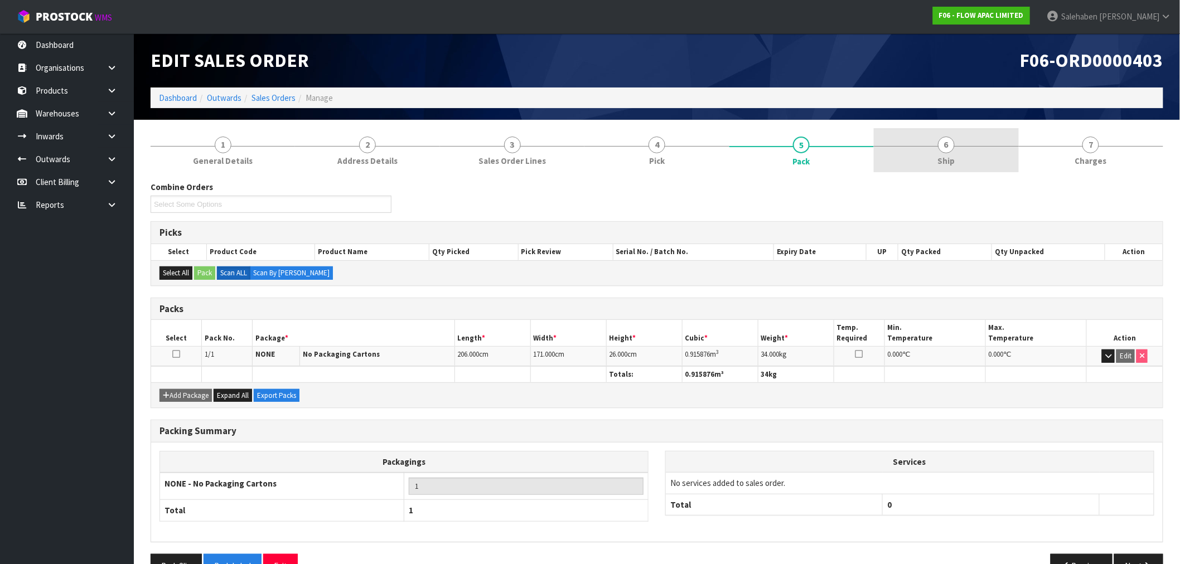
click at [943, 159] on span "Ship" at bounding box center [946, 161] width 17 height 12
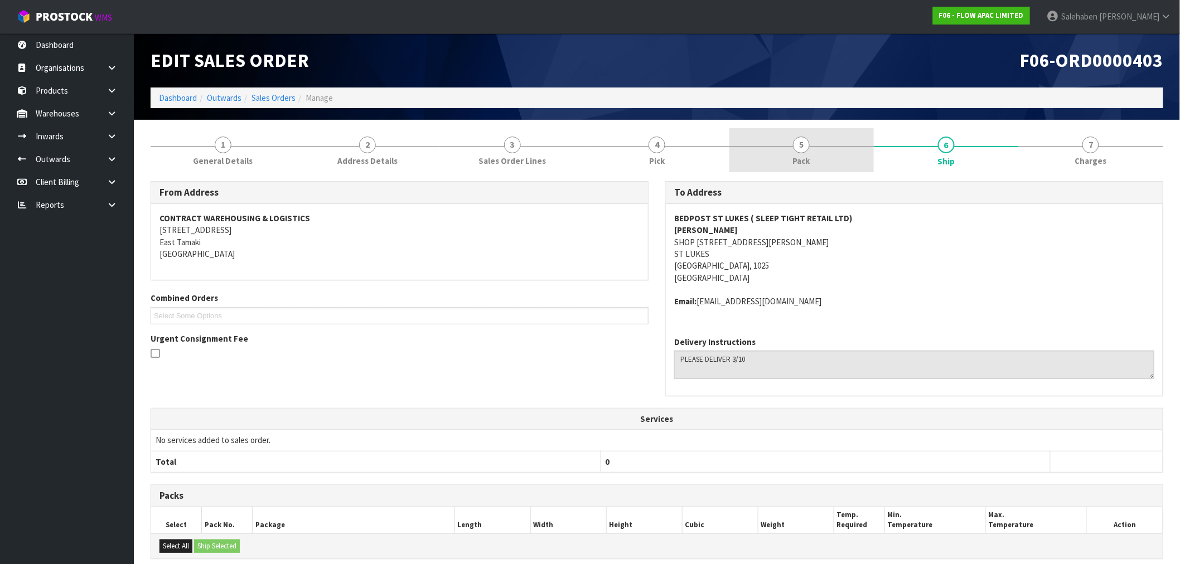
click at [807, 155] on span "Pack" at bounding box center [801, 161] width 17 height 12
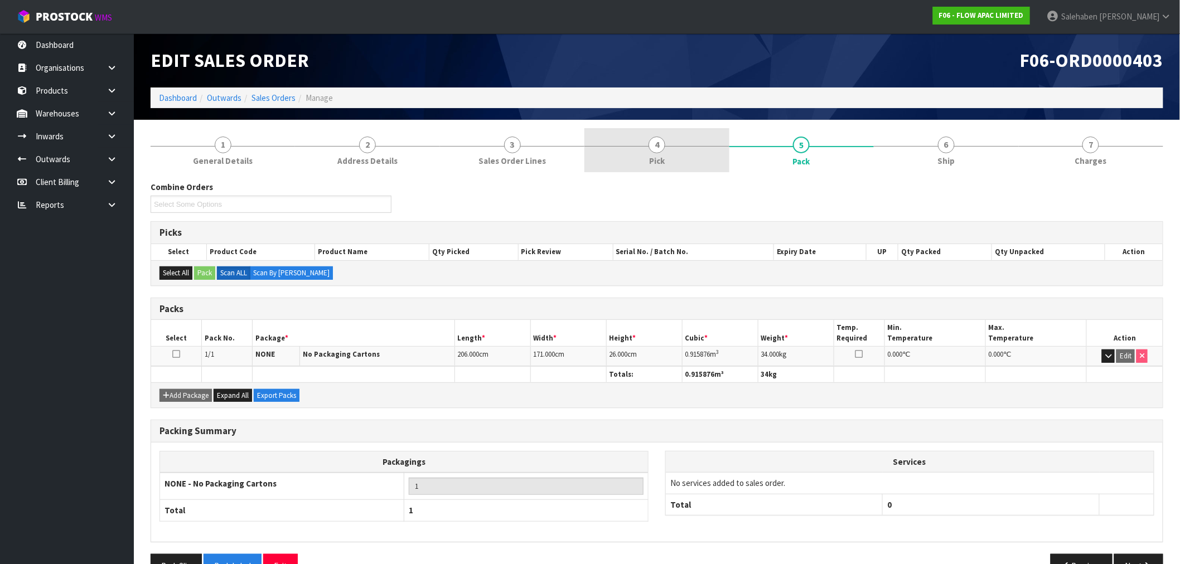
click at [657, 142] on span "4" at bounding box center [657, 145] width 17 height 17
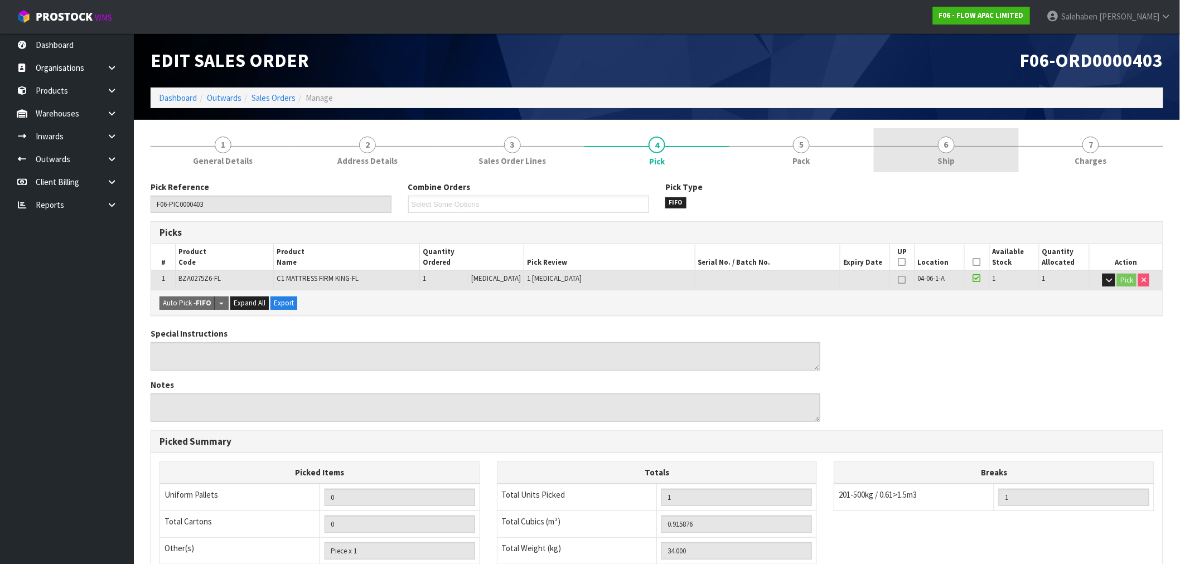
click at [950, 142] on span "6" at bounding box center [946, 145] width 17 height 17
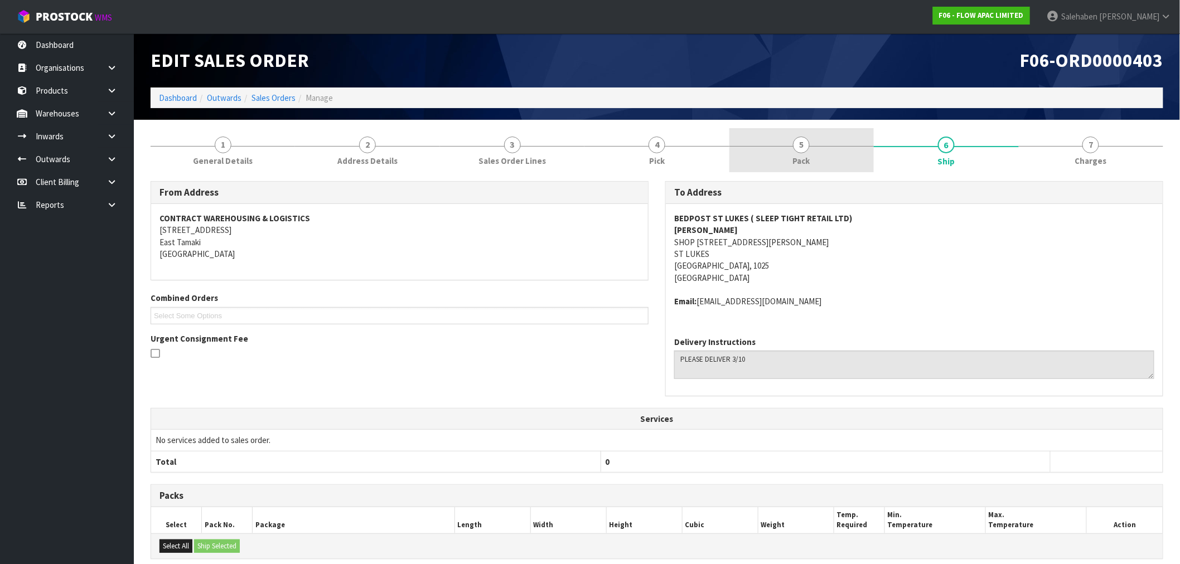
click at [790, 157] on link "5 Pack" at bounding box center [802, 150] width 144 height 44
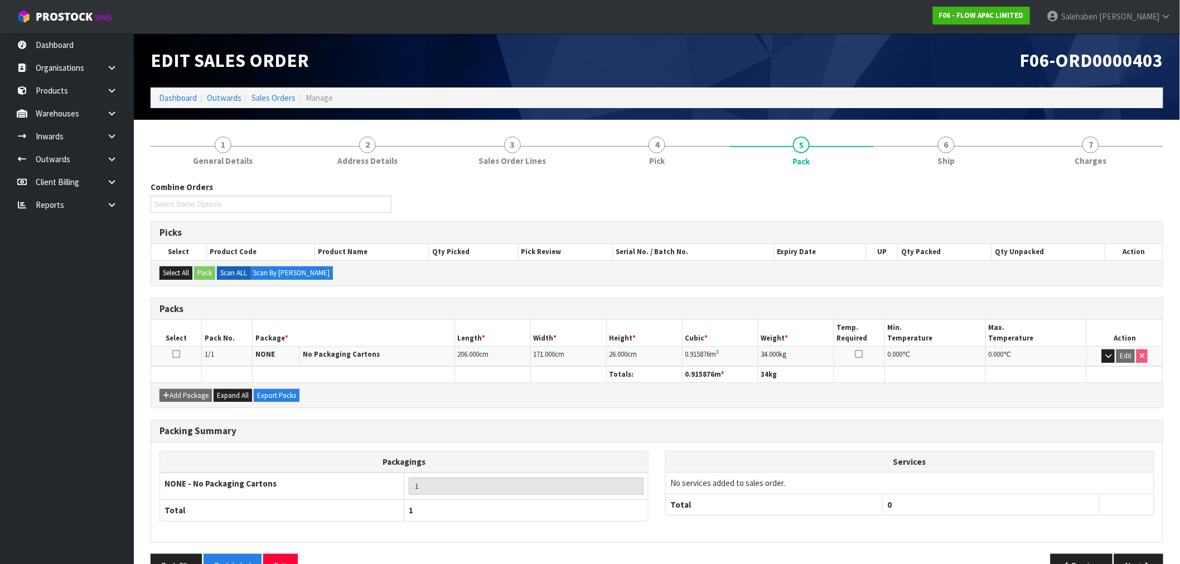
click at [272, 107] on ol "Dashboard Outwards Sales Orders Manage" at bounding box center [657, 98] width 1013 height 21
click at [279, 97] on link "Sales Orders" at bounding box center [274, 98] width 44 height 11
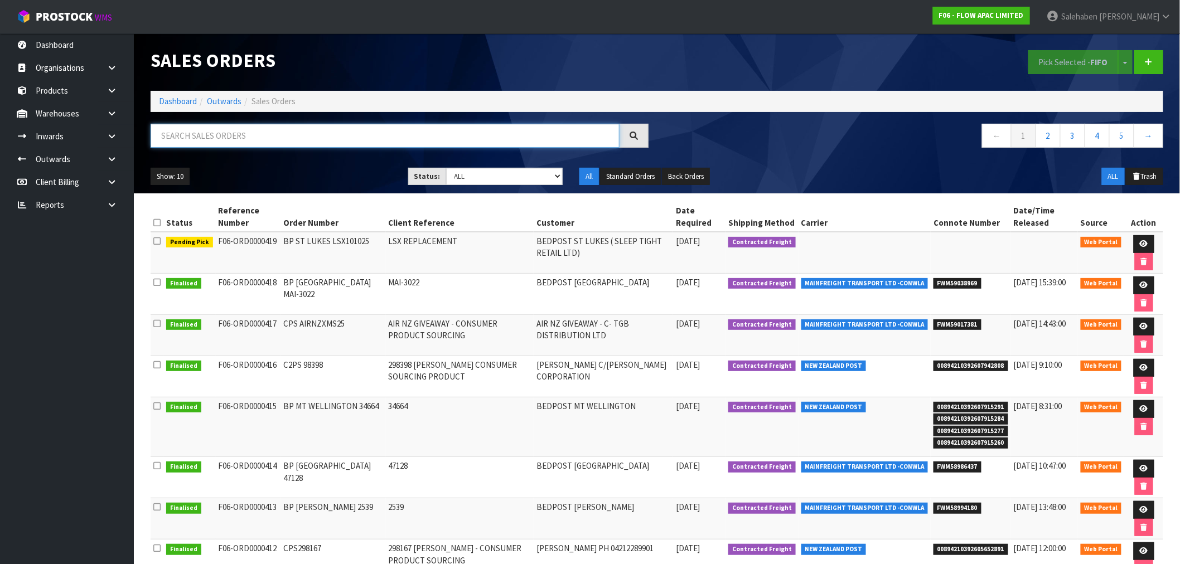
click at [419, 138] on input "text" at bounding box center [385, 136] width 469 height 24
click at [202, 133] on input "text" at bounding box center [385, 136] width 469 height 24
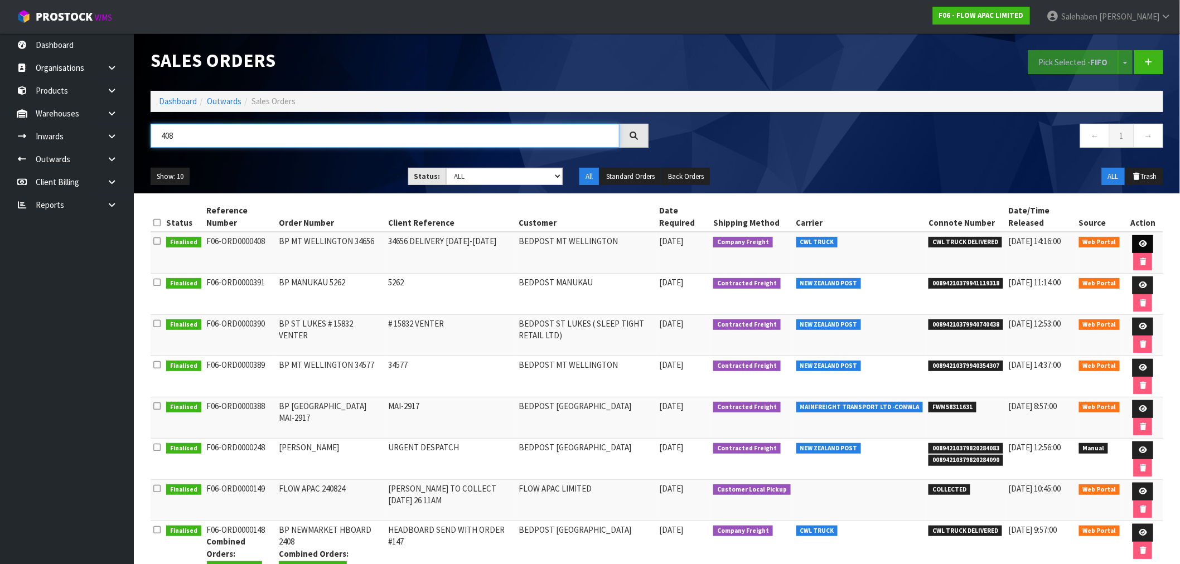
type input "408"
click at [1142, 238] on link at bounding box center [1143, 244] width 21 height 18
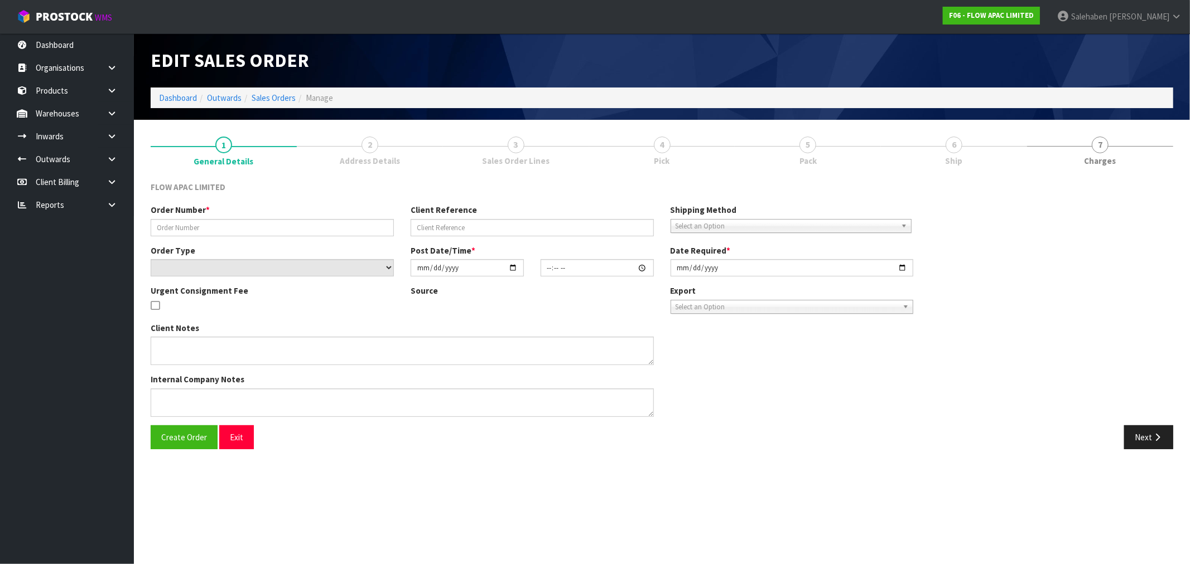
type input "BP MT WELLINGTON 34656"
type input "34656 DELIVERY 6-8 OCTOBER"
select select "number:0"
type input "2025-09-29"
type input "03:43:00.000"
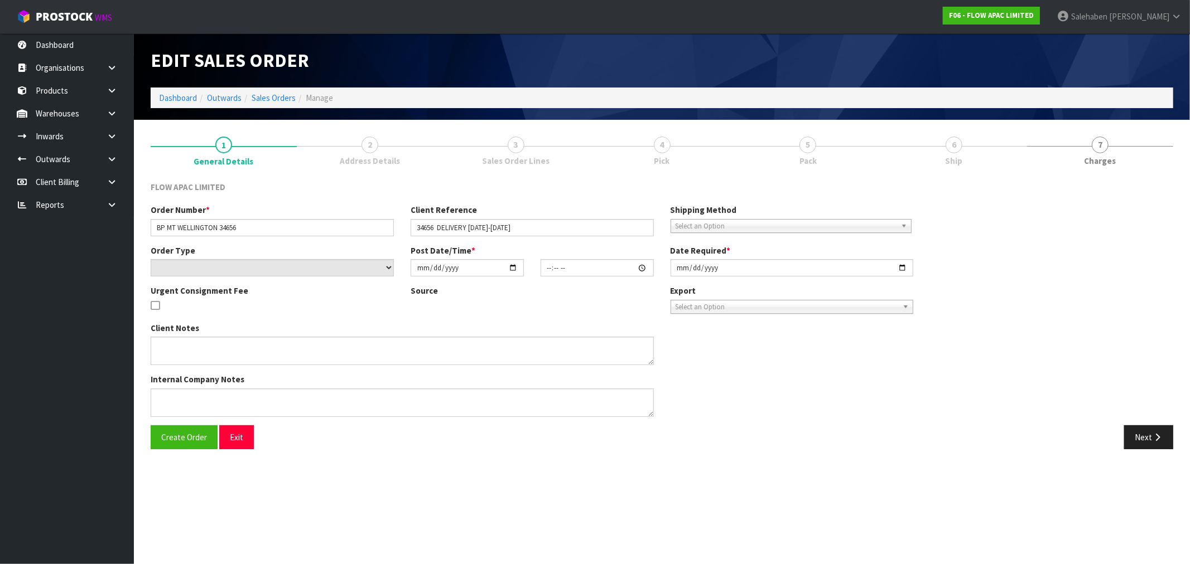
type input "2025-10-06"
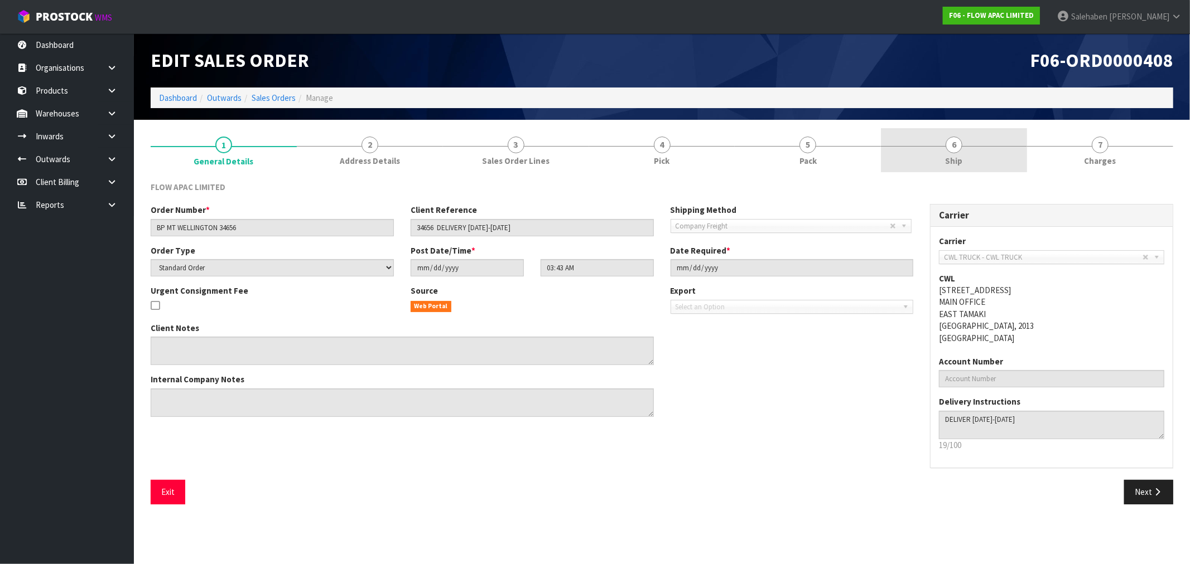
click at [953, 158] on span "Ship" at bounding box center [953, 161] width 17 height 12
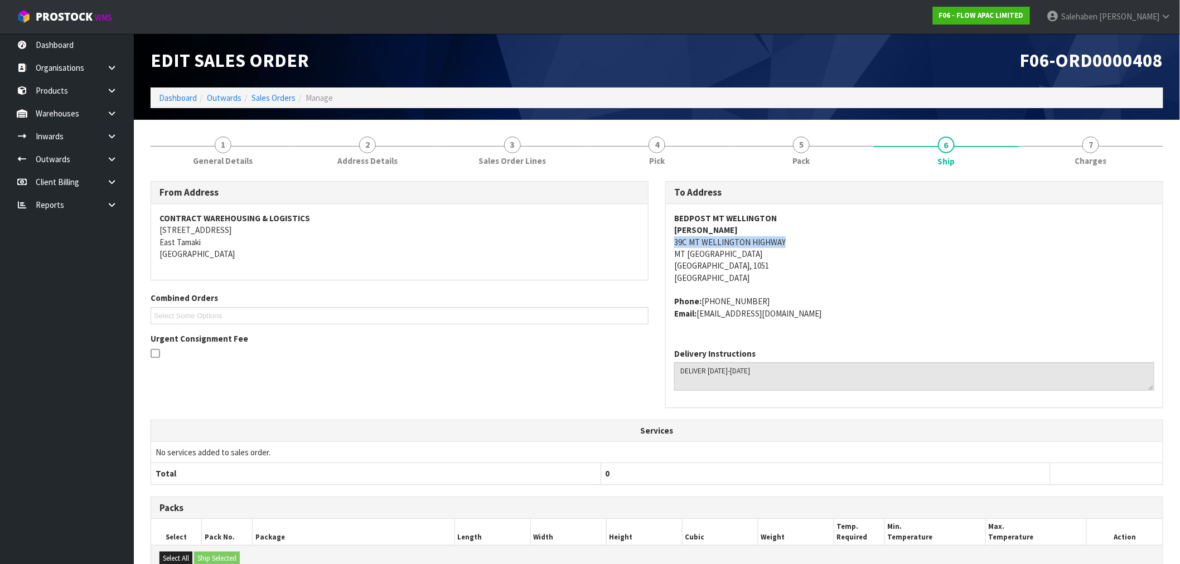
drag, startPoint x: 788, startPoint y: 243, endPoint x: 675, endPoint y: 244, distance: 112.7
click at [675, 244] on address "BEDPOST MT WELLINGTON JEFF BOSWELL 39C MT WELLINGTON HIGHWAY MT WELLINGTON AUCK…" at bounding box center [914, 249] width 480 height 72
copy address "39C MT WELLINGTON HIGHWAY"
click at [795, 143] on span "5" at bounding box center [801, 145] width 17 height 17
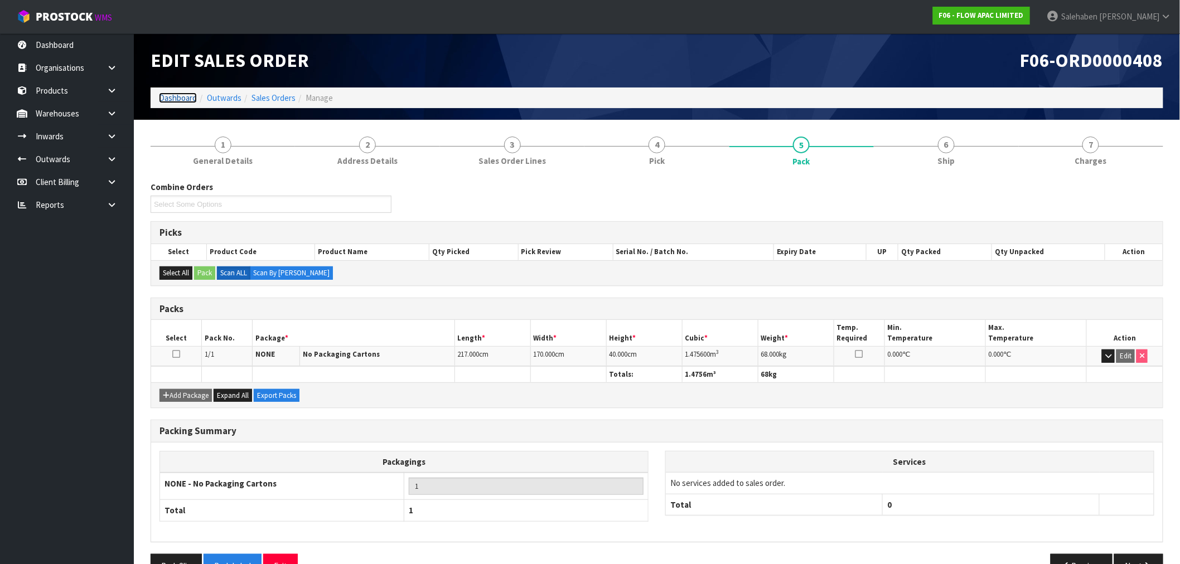
click at [171, 99] on link "Dashboard" at bounding box center [178, 98] width 38 height 11
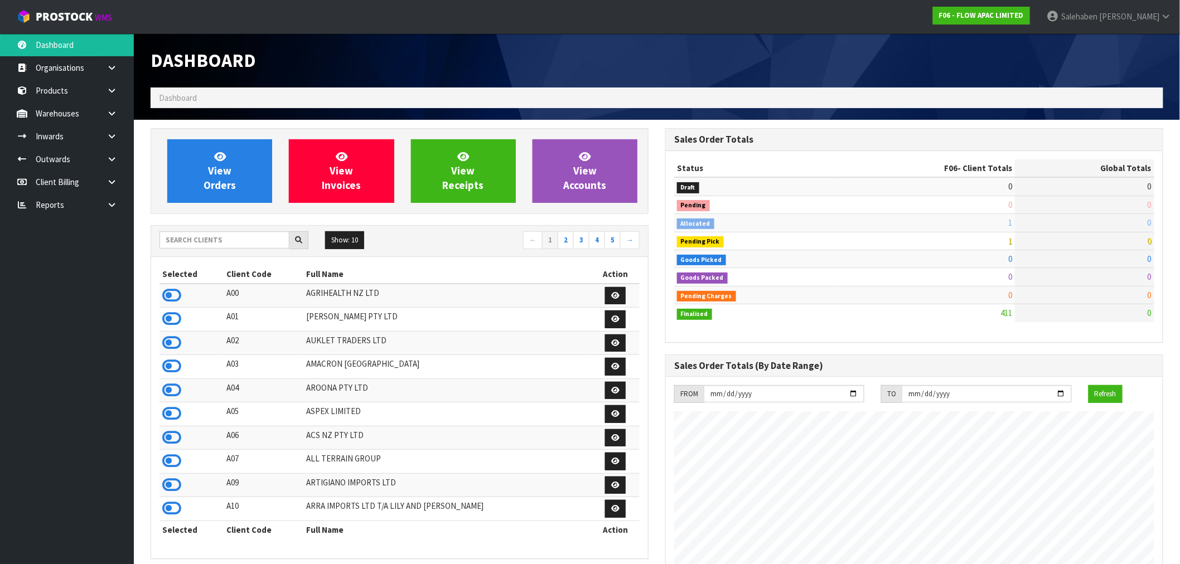
scroll to position [845, 515]
click at [219, 180] on span "View Orders" at bounding box center [220, 171] width 32 height 42
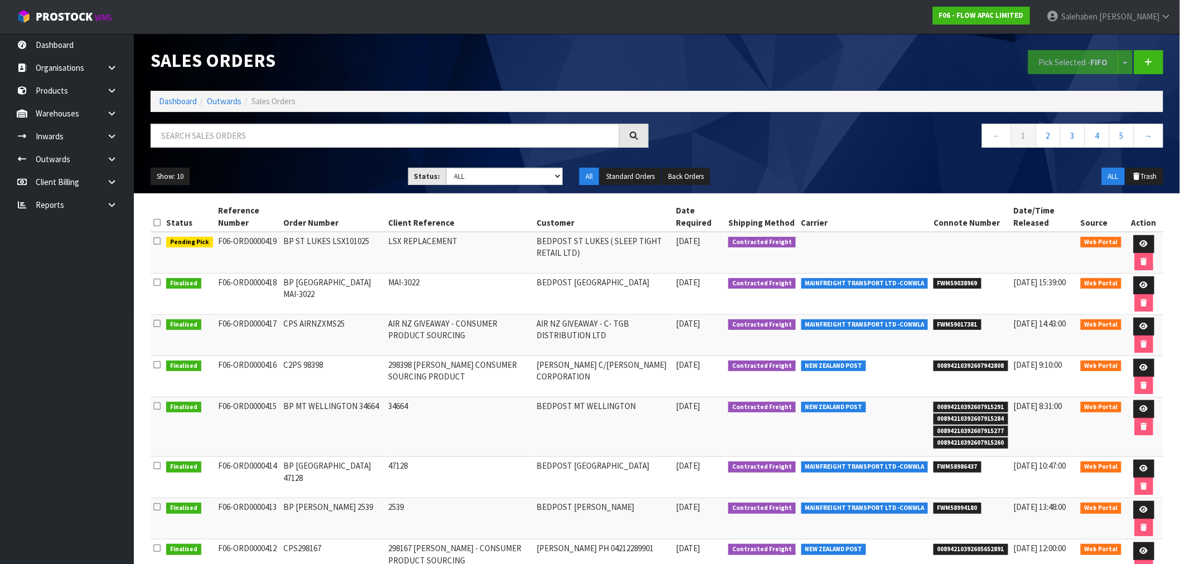
click at [170, 95] on ol "Dashboard Outwards Sales Orders" at bounding box center [657, 101] width 1013 height 21
click at [172, 98] on ol "Dashboard Outwards Sales Orders" at bounding box center [657, 101] width 1013 height 21
click at [185, 100] on link "Dashboard" at bounding box center [178, 101] width 38 height 11
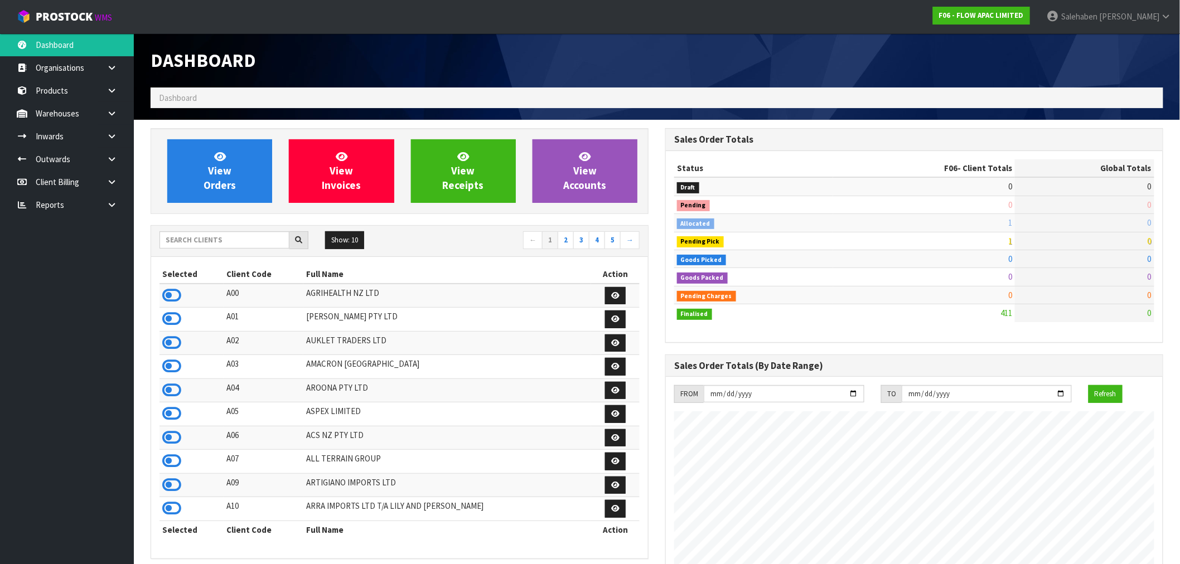
scroll to position [556929, 557260]
click at [178, 295] on icon at bounding box center [171, 295] width 19 height 17
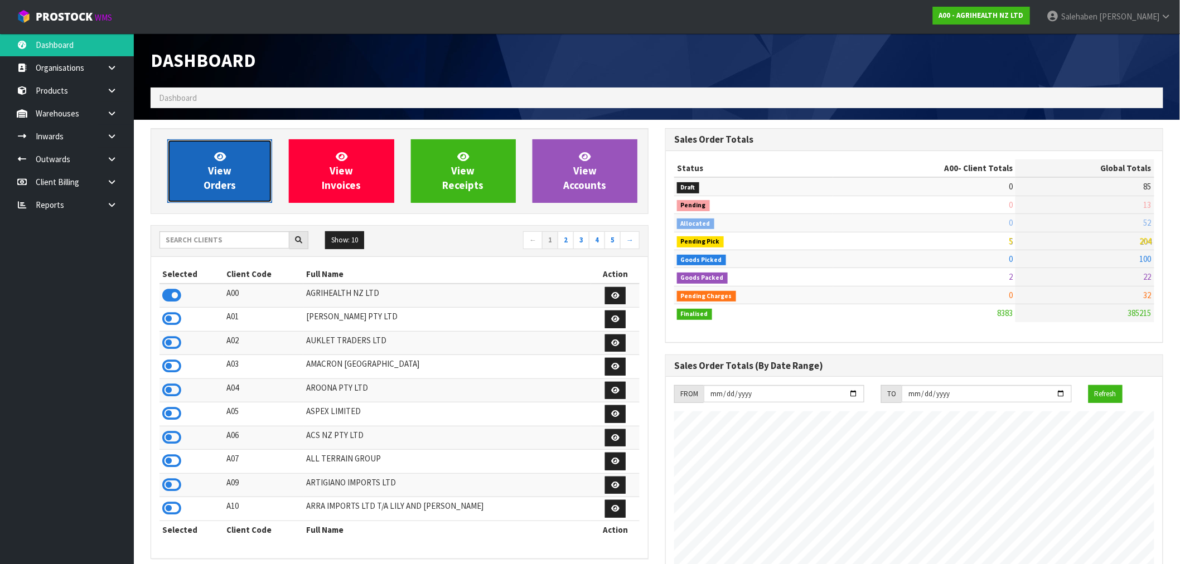
click at [210, 180] on span "View Orders" at bounding box center [220, 171] width 32 height 42
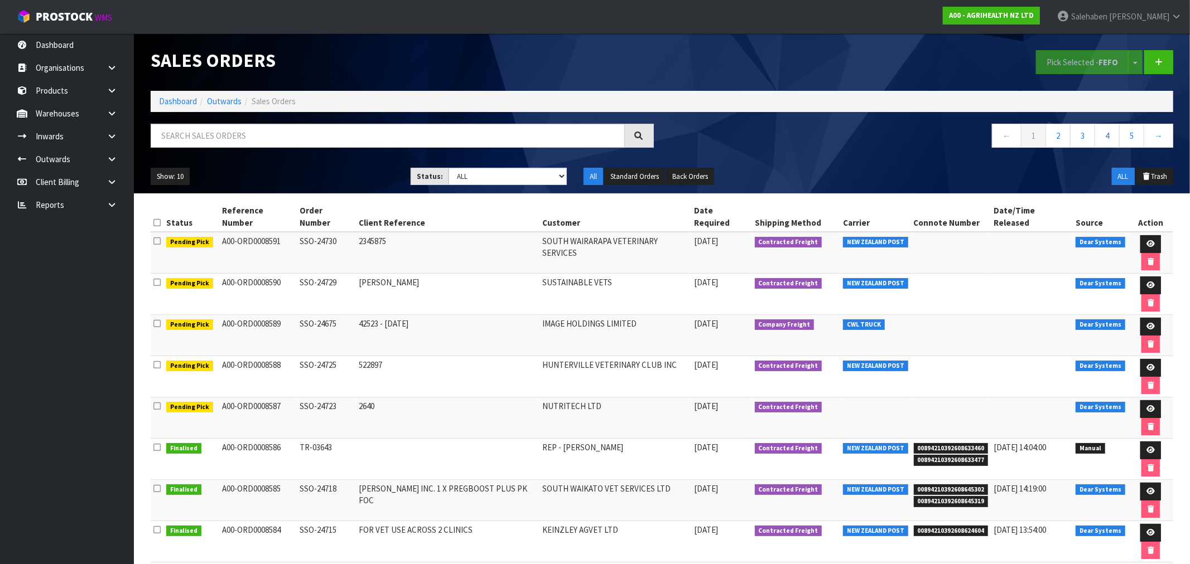
click at [1146, 564] on icon at bounding box center [1150, 574] width 8 height 7
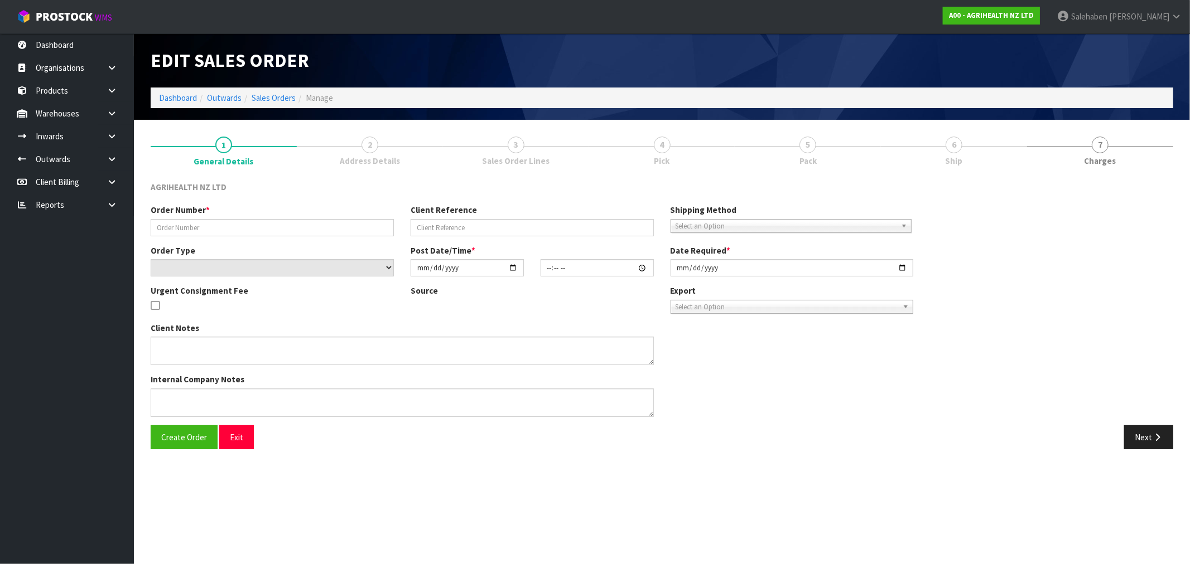
type input "SSO-24712"
type input "C53399"
select select "number:0"
type input "2025-10-09"
type input "09:39:08.000"
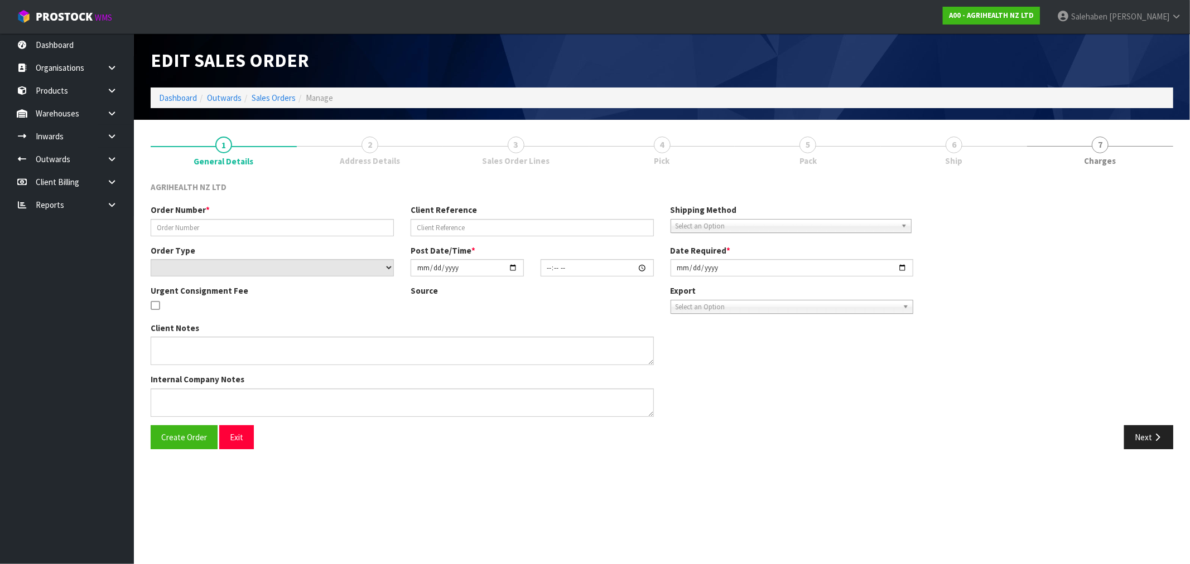
type input "2025-10-09"
type textarea "CWL - PLEASE PICK AND PACK SORENSONS - PLEASE COLLECT X4 PALLETS: X3 PALLETS = …"
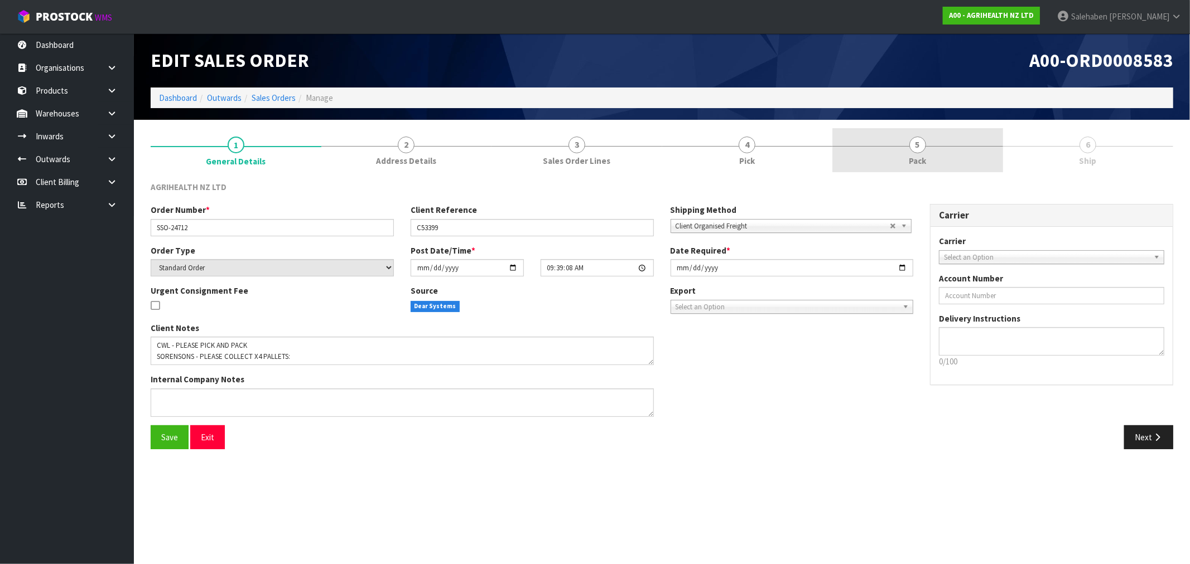
click at [919, 155] on span "Pack" at bounding box center [917, 161] width 17 height 12
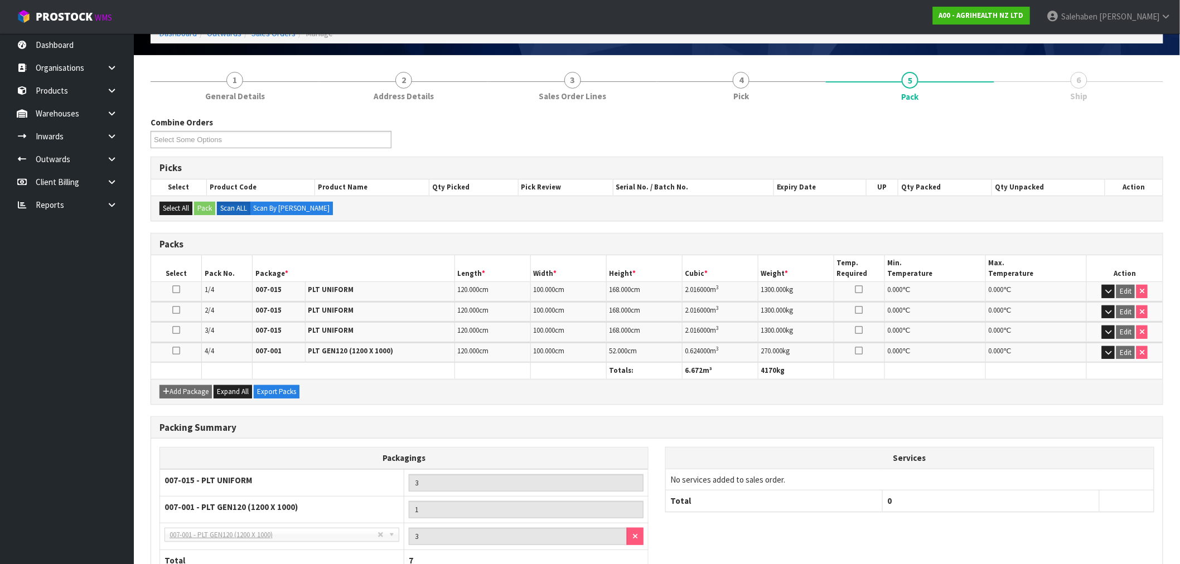
scroll to position [144, 0]
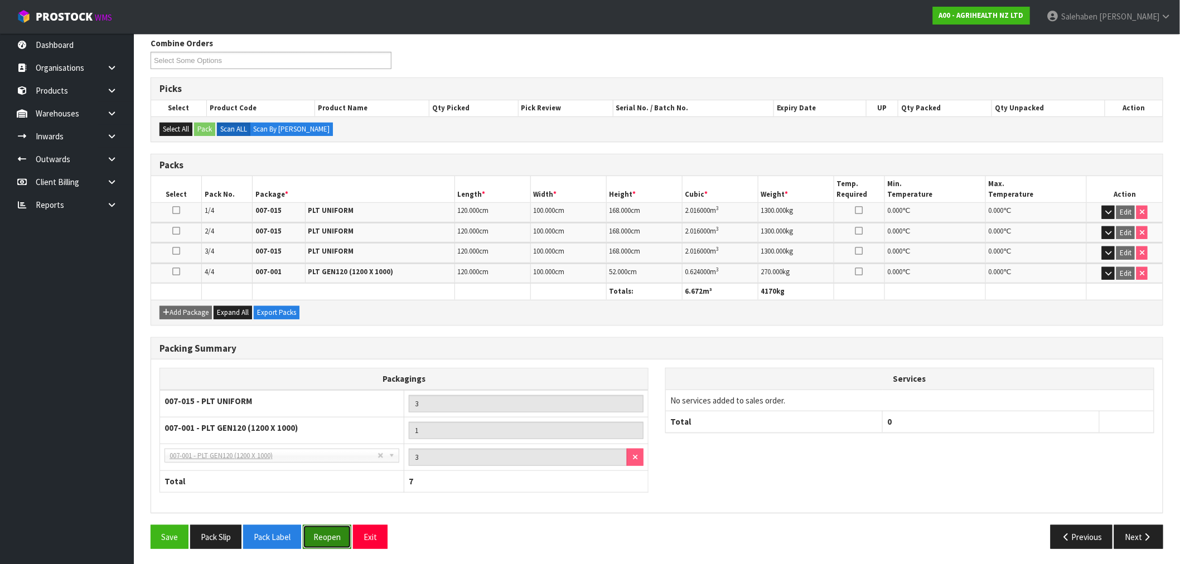
click at [331, 538] on button "Reopen" at bounding box center [327, 537] width 49 height 24
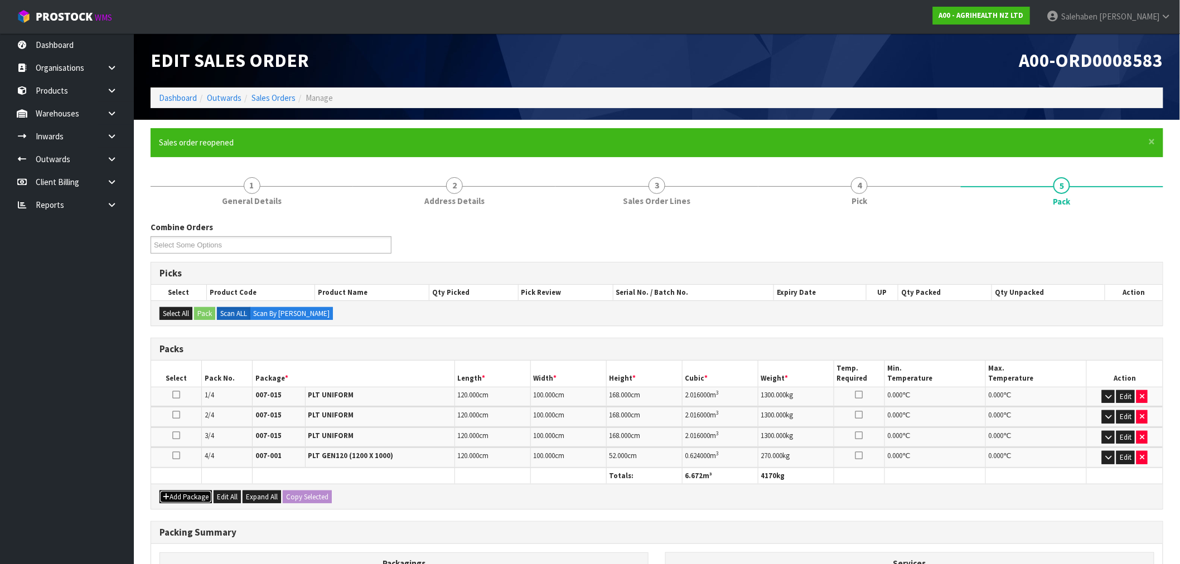
click at [185, 495] on button "Add Package" at bounding box center [186, 497] width 52 height 13
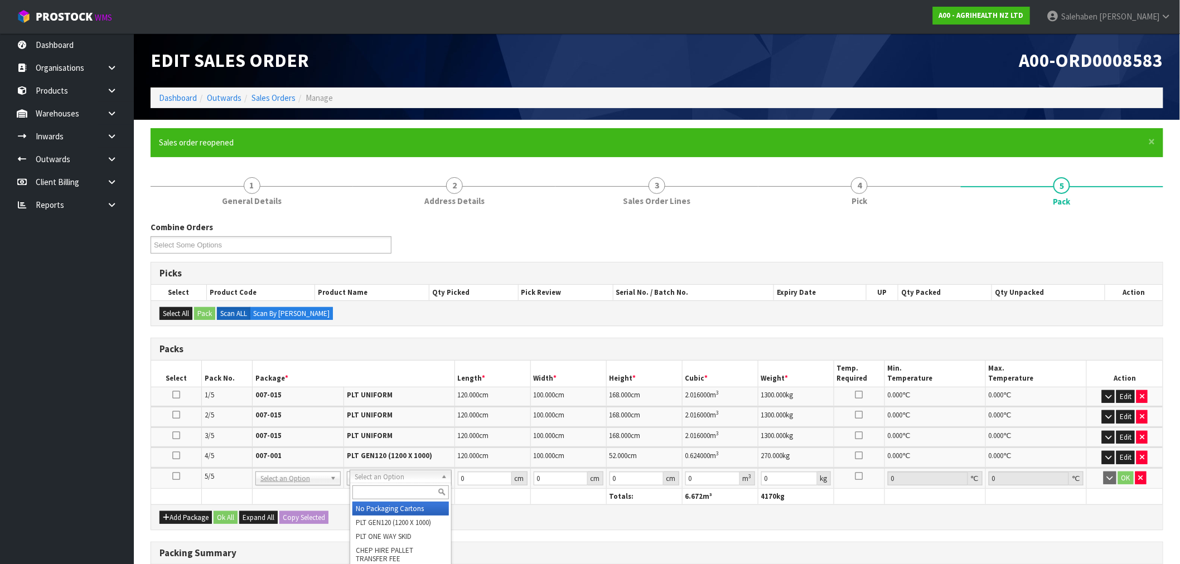
drag, startPoint x: 366, startPoint y: 489, endPoint x: 369, endPoint y: 495, distance: 7.0
click at [366, 489] on input "text" at bounding box center [401, 493] width 96 height 14
type input "ctn9"
click at [1143, 476] on icon "button" at bounding box center [1141, 478] width 4 height 7
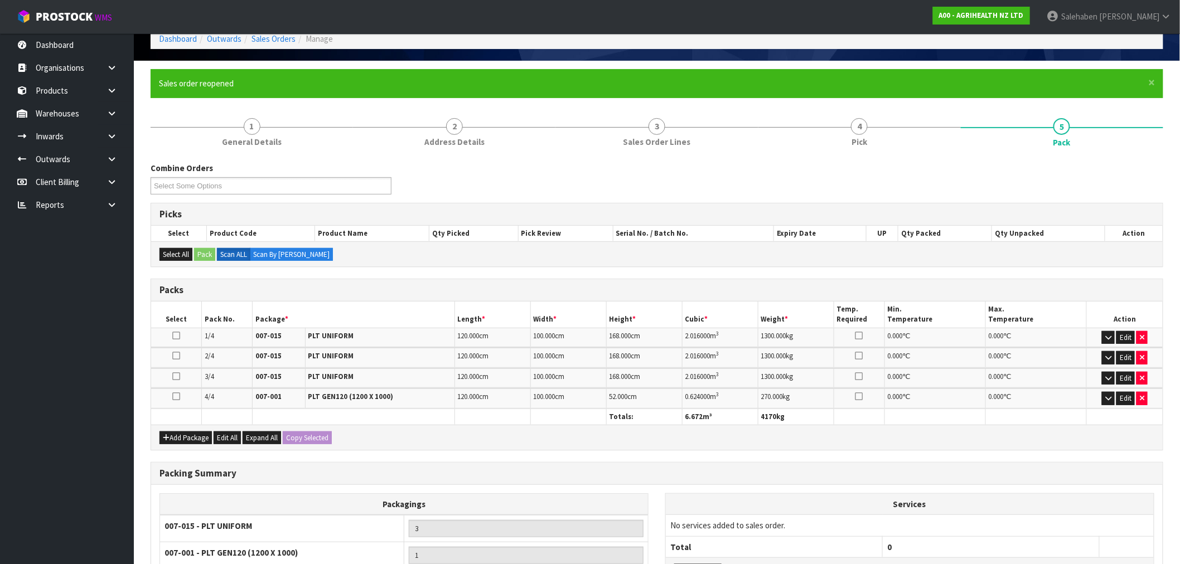
scroll to position [210, 0]
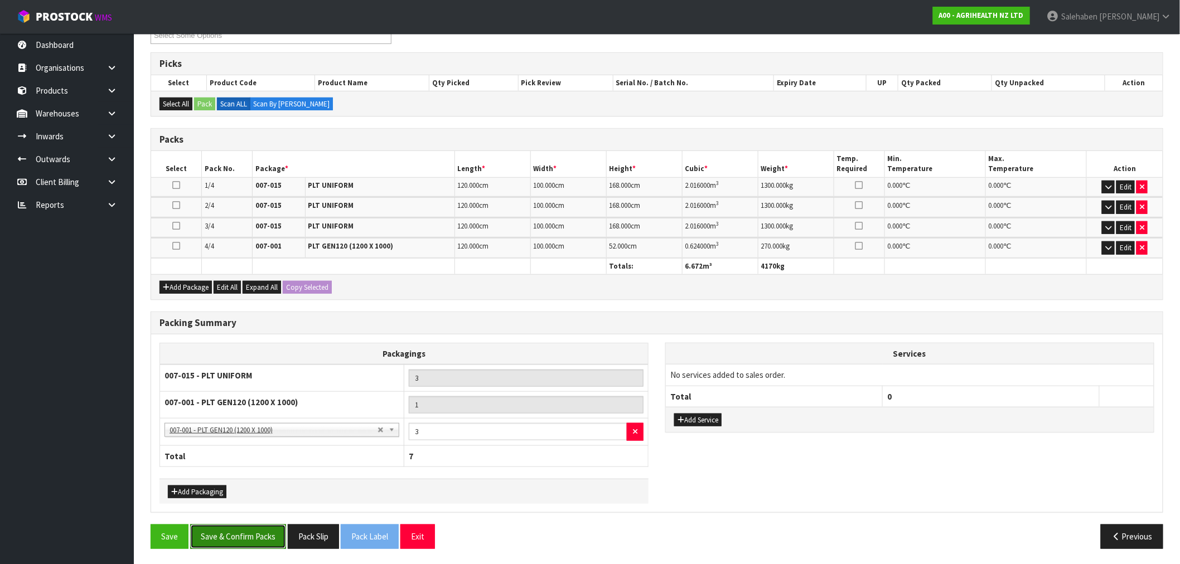
click at [246, 525] on button "Save & Confirm Packs" at bounding box center [238, 537] width 96 height 24
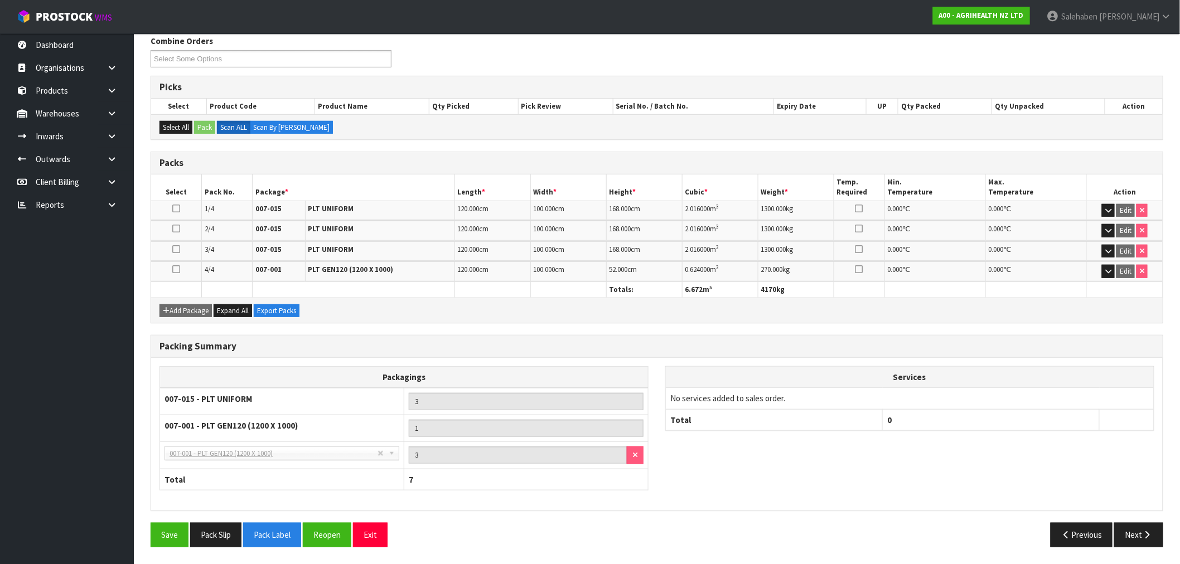
scroll to position [0, 0]
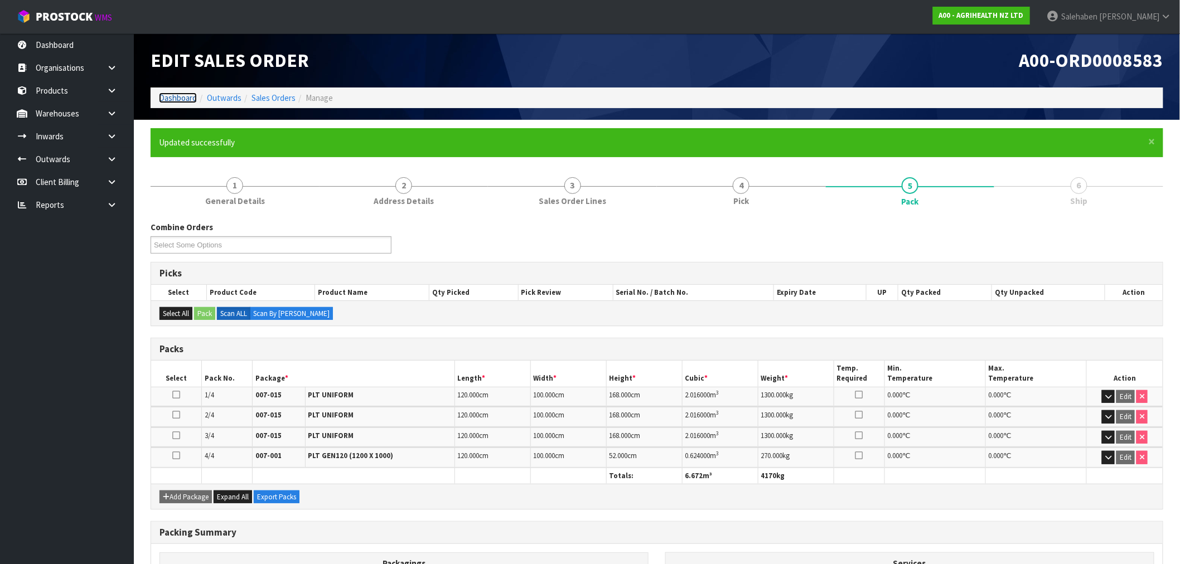
click at [183, 102] on link "Dashboard" at bounding box center [178, 98] width 38 height 11
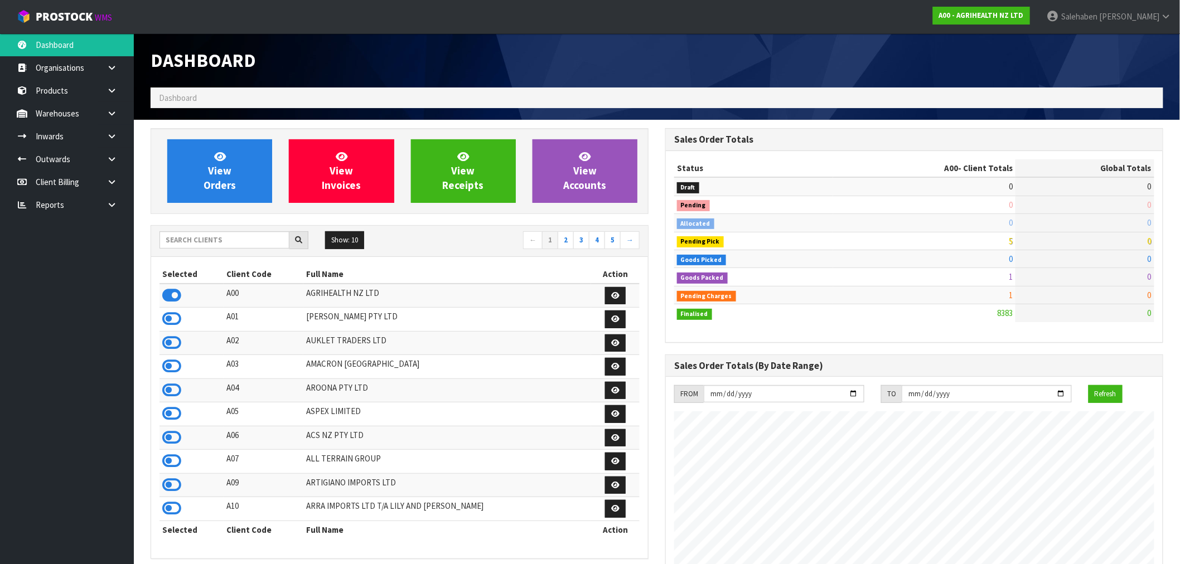
scroll to position [845, 515]
